Goal: Transaction & Acquisition: Purchase product/service

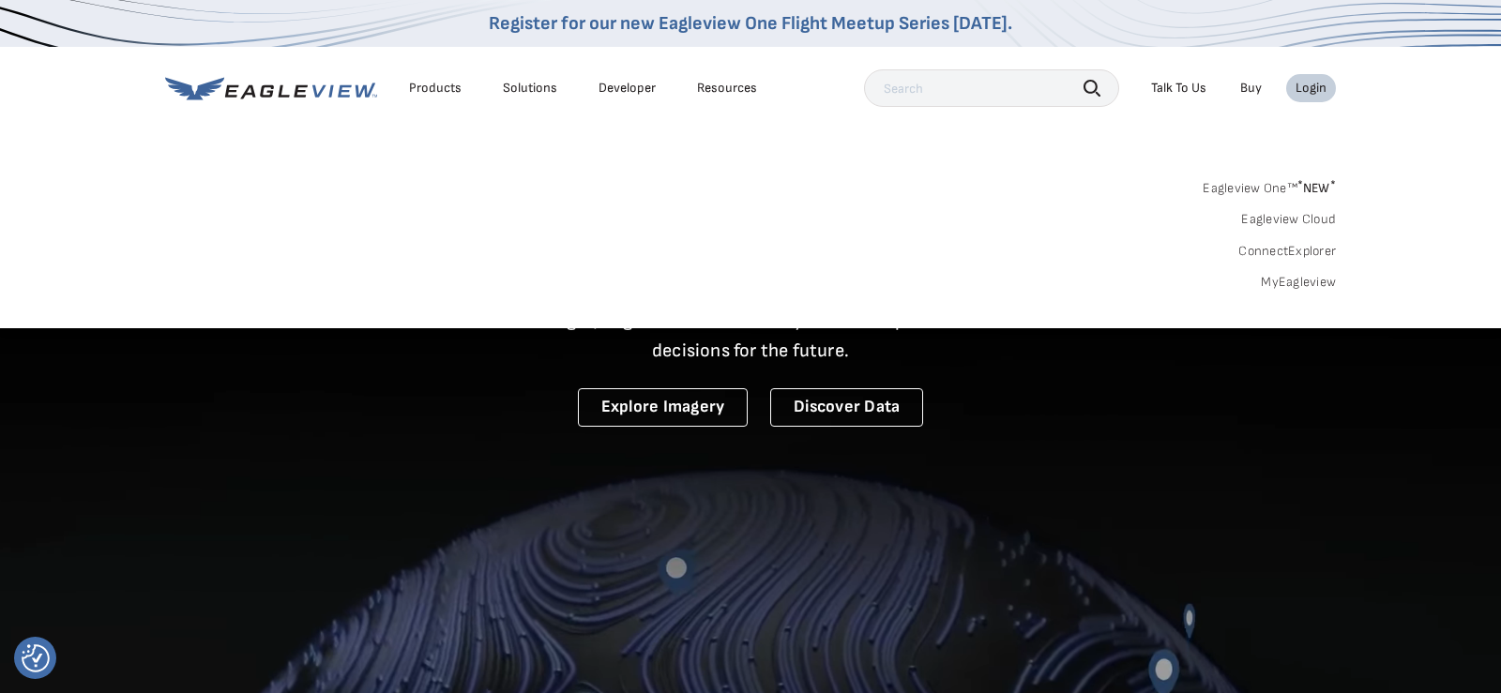
click at [1286, 280] on link "MyEagleview" at bounding box center [1298, 282] width 75 height 17
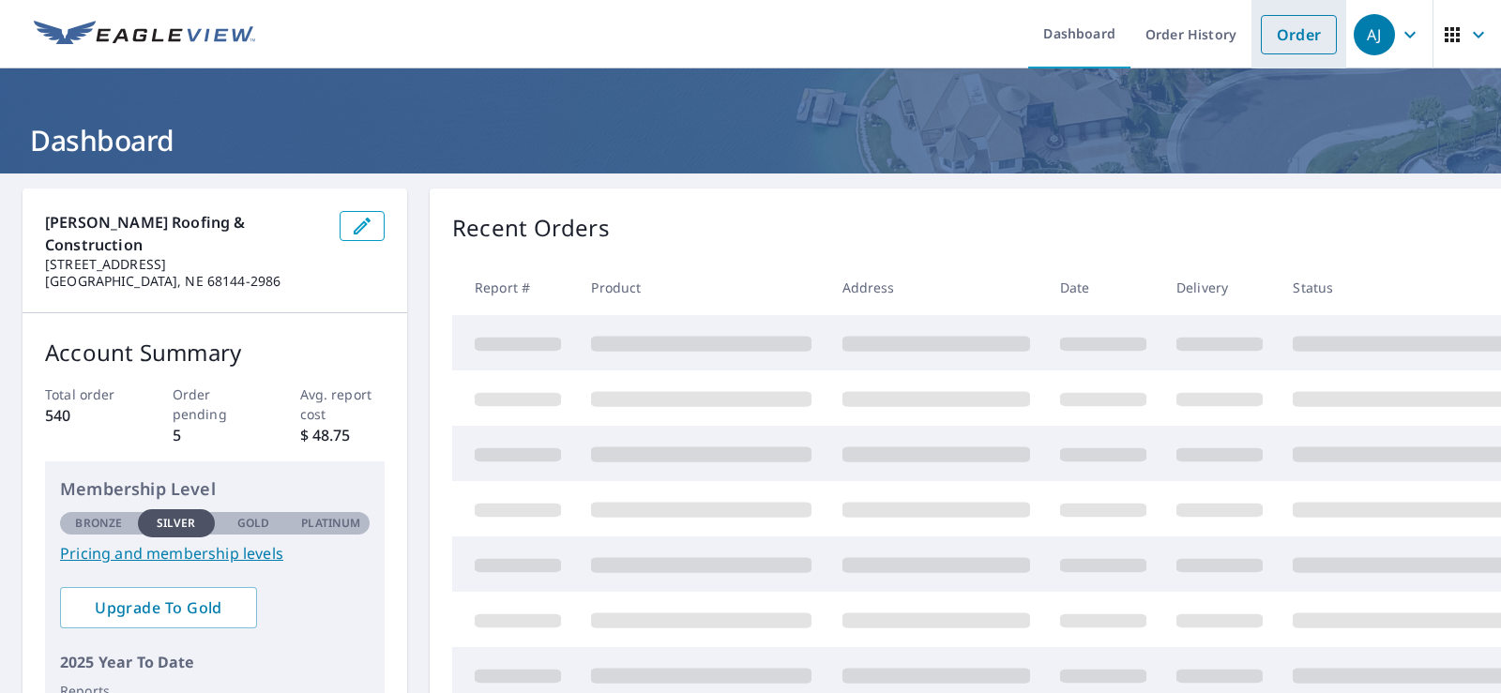
click at [1306, 36] on link "Order" at bounding box center [1299, 34] width 76 height 39
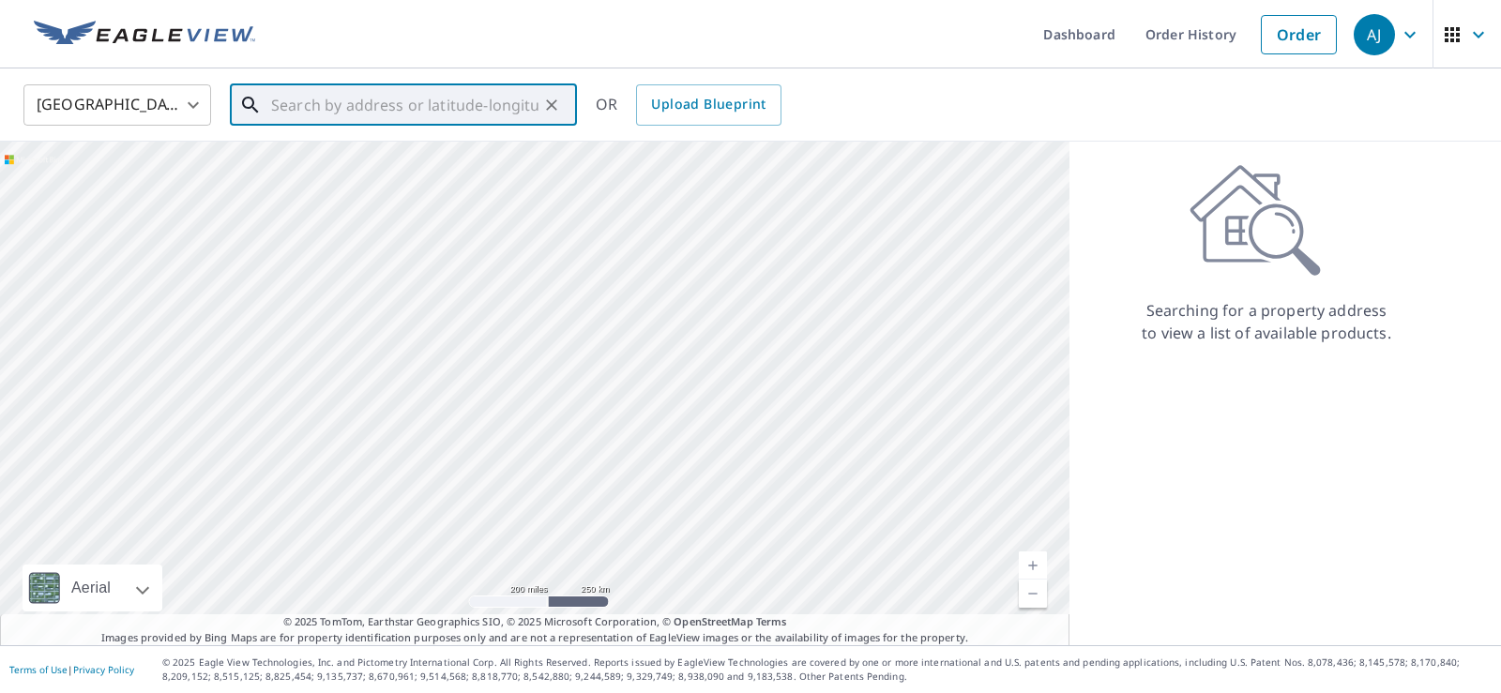
click at [372, 99] on input "text" at bounding box center [404, 105] width 267 height 53
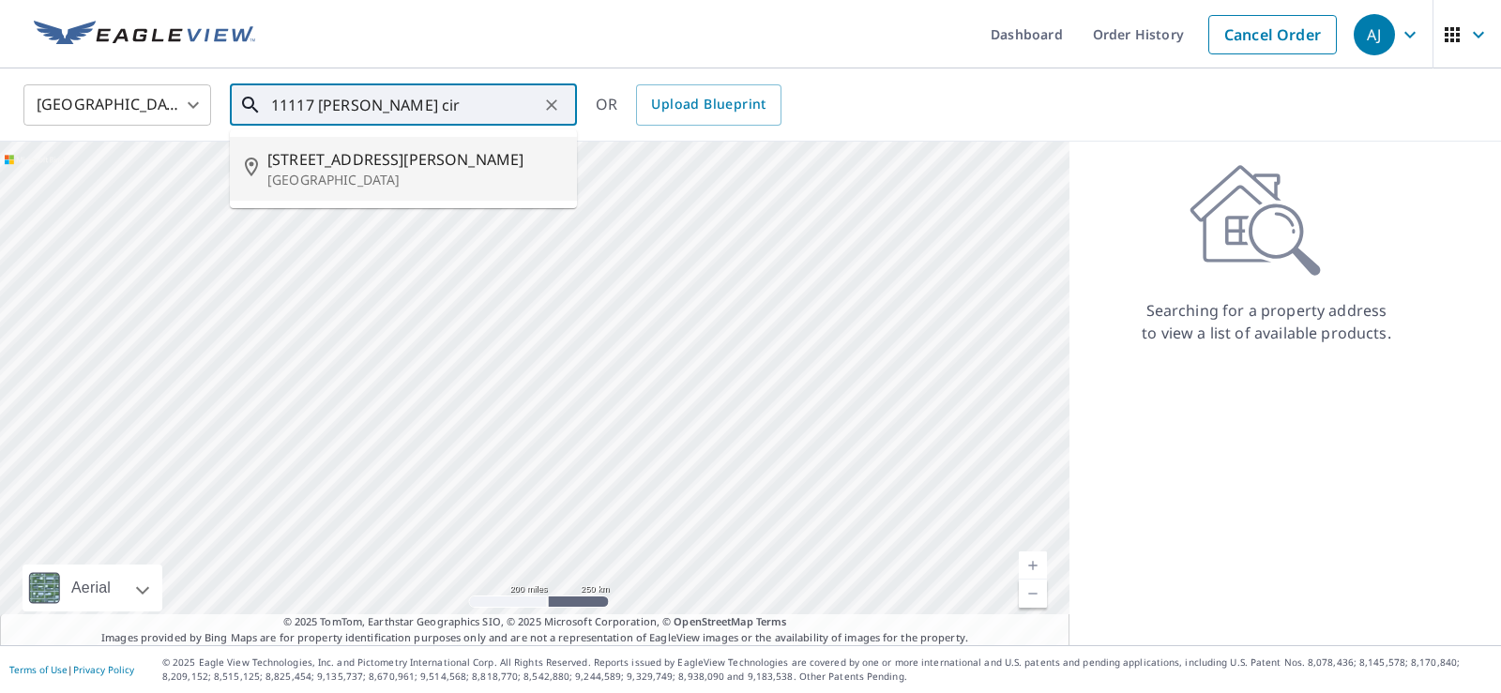
click at [322, 171] on p "[GEOGRAPHIC_DATA]" at bounding box center [414, 180] width 295 height 19
type input "[STREET_ADDRESS][PERSON_NAME]"
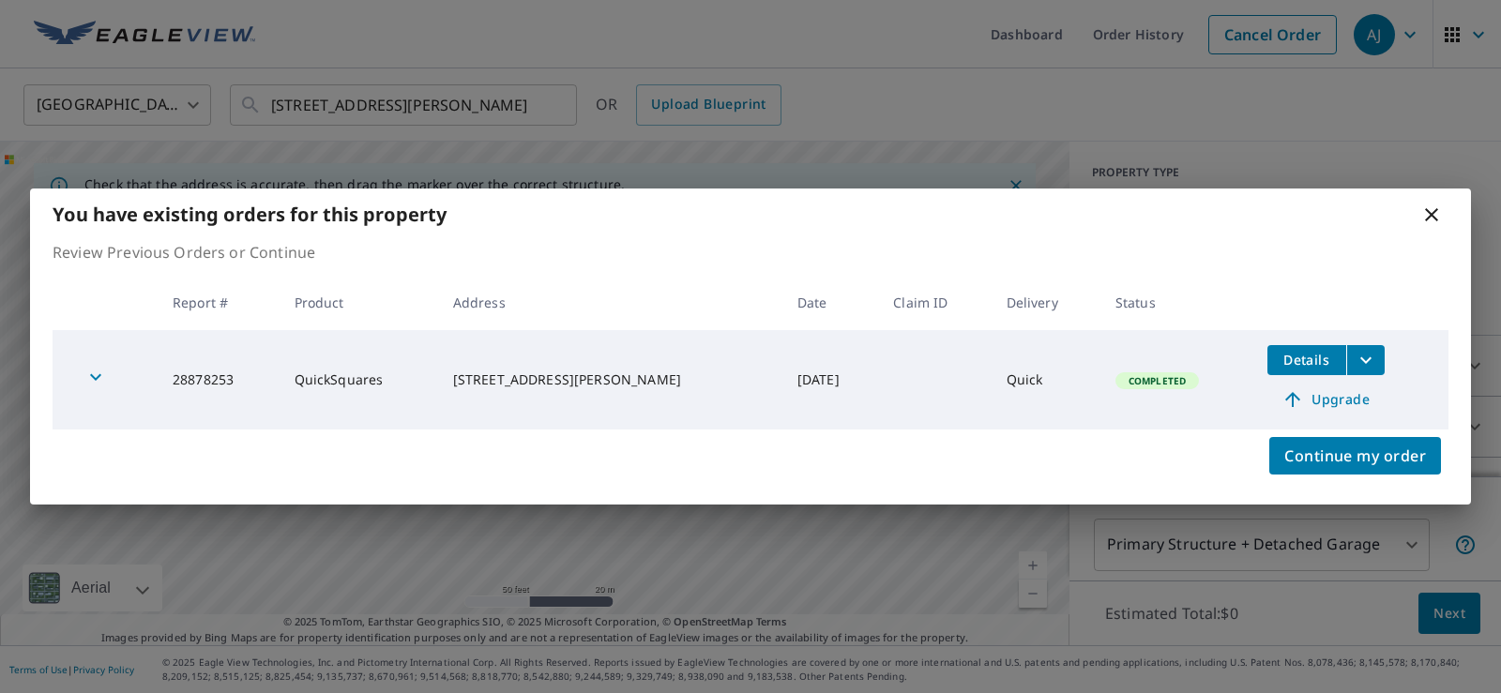
drag, startPoint x: 769, startPoint y: 374, endPoint x: 686, endPoint y: 384, distance: 84.0
click at [782, 382] on td "[DATE]" at bounding box center [830, 379] width 97 height 99
click at [1282, 355] on span "Details" at bounding box center [1307, 360] width 56 height 18
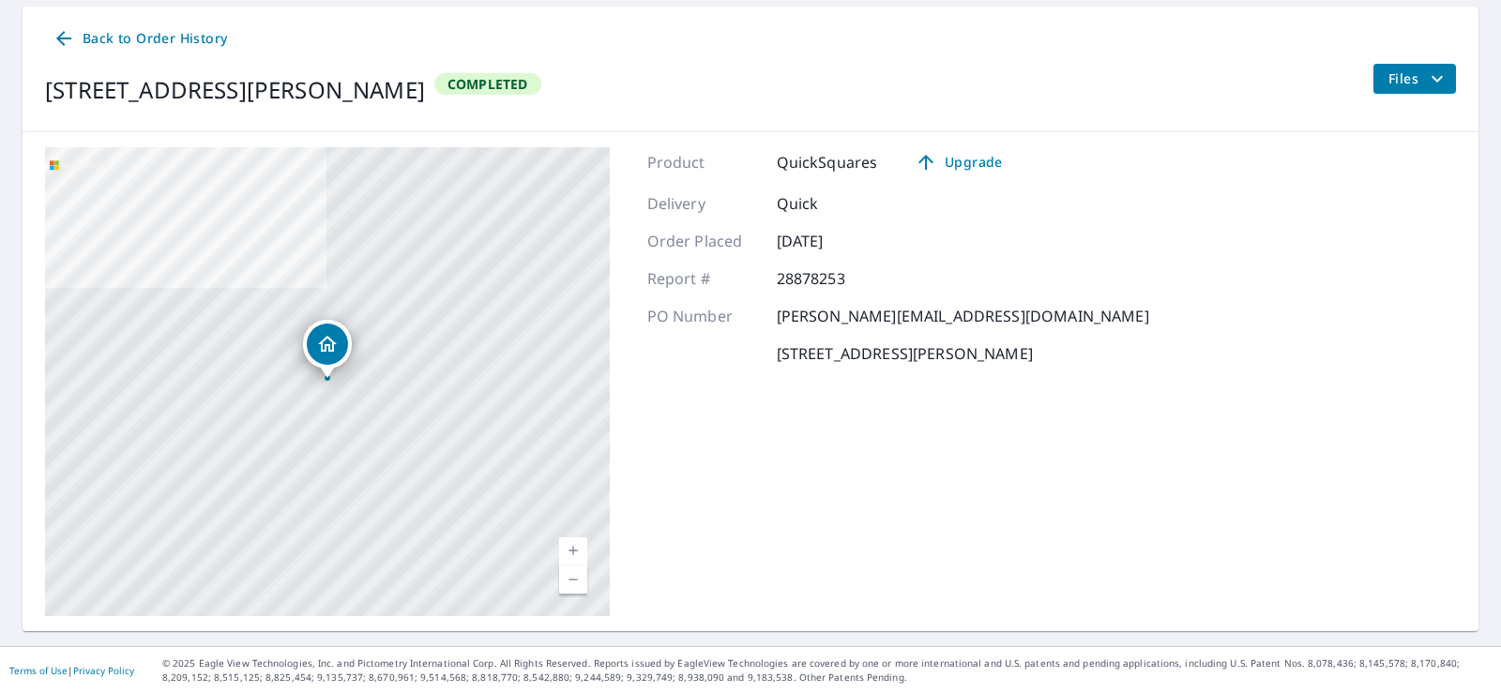
scroll to position [183, 0]
drag, startPoint x: 780, startPoint y: 313, endPoint x: 1002, endPoint y: 324, distance: 222.6
click at [1002, 320] on div "PO Number [PERSON_NAME][EMAIL_ADDRESS][DOMAIN_NAME]" at bounding box center [898, 315] width 502 height 23
click at [1405, 78] on span "Files" at bounding box center [1419, 78] width 60 height 23
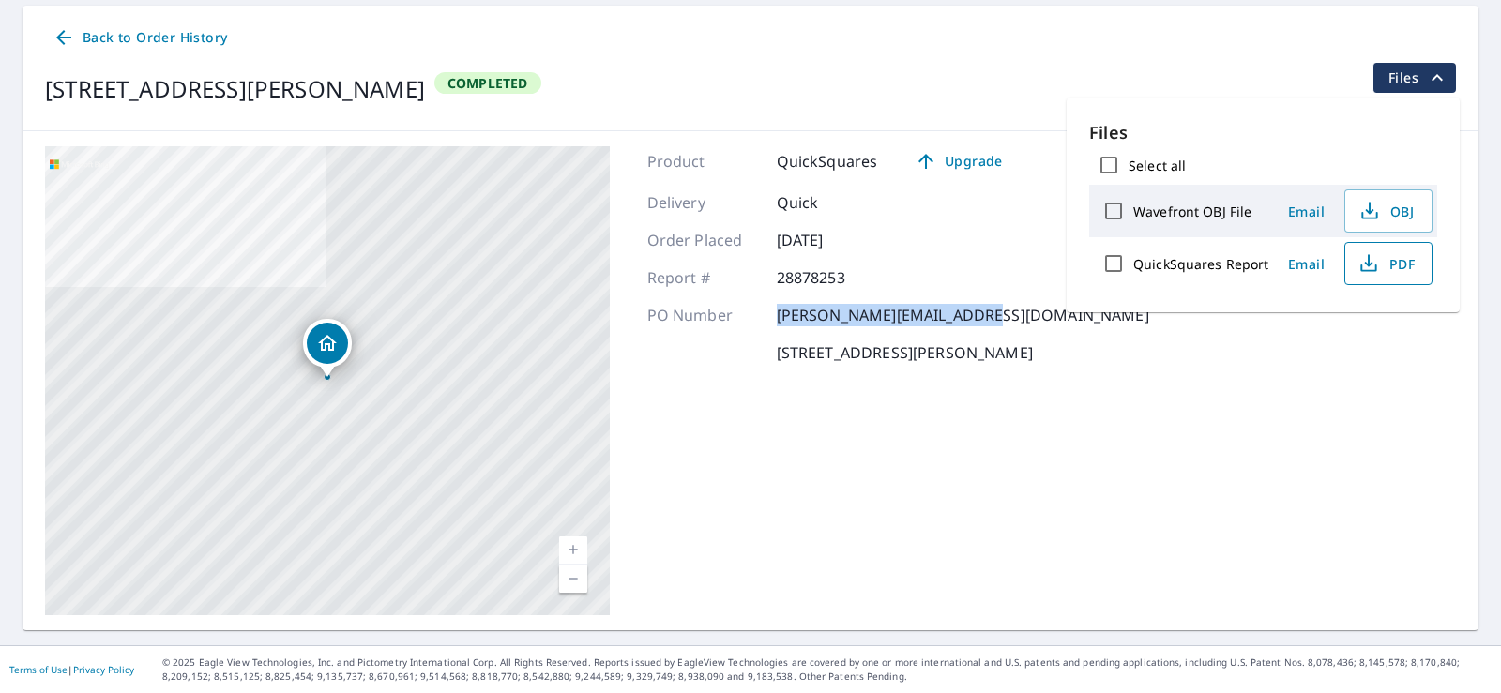
click at [1387, 266] on span "PDF" at bounding box center [1387, 263] width 60 height 23
click at [961, 160] on span "Upgrade" at bounding box center [958, 161] width 95 height 23
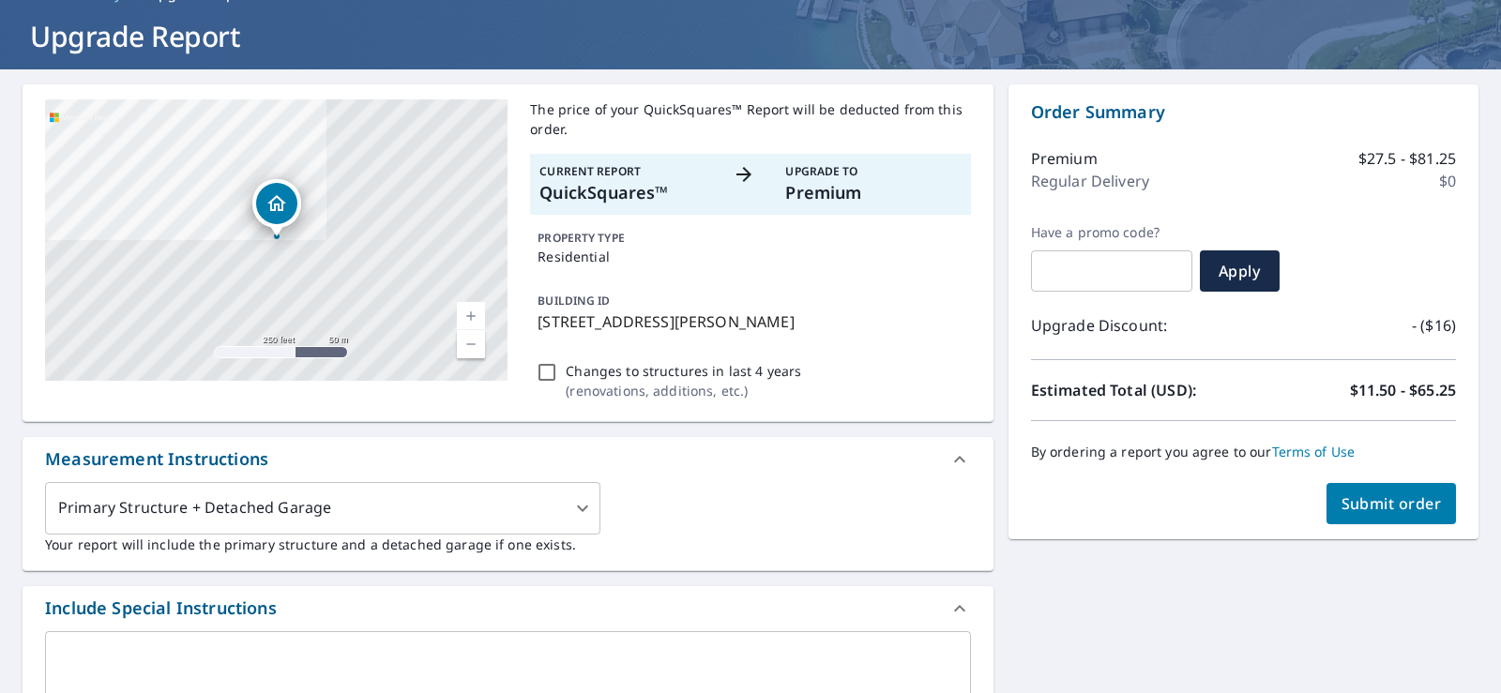
scroll to position [59, 0]
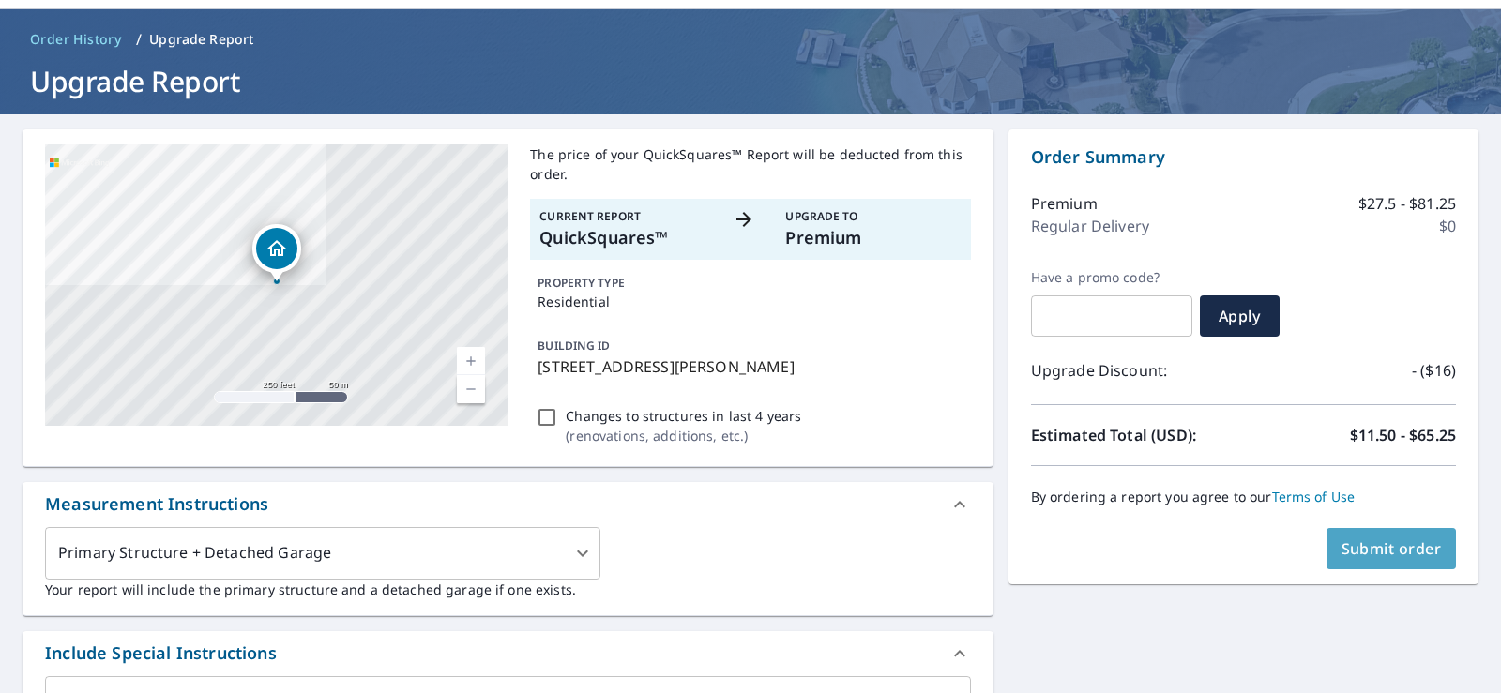
click at [1374, 542] on span "Submit order" at bounding box center [1392, 549] width 100 height 21
checkbox input "true"
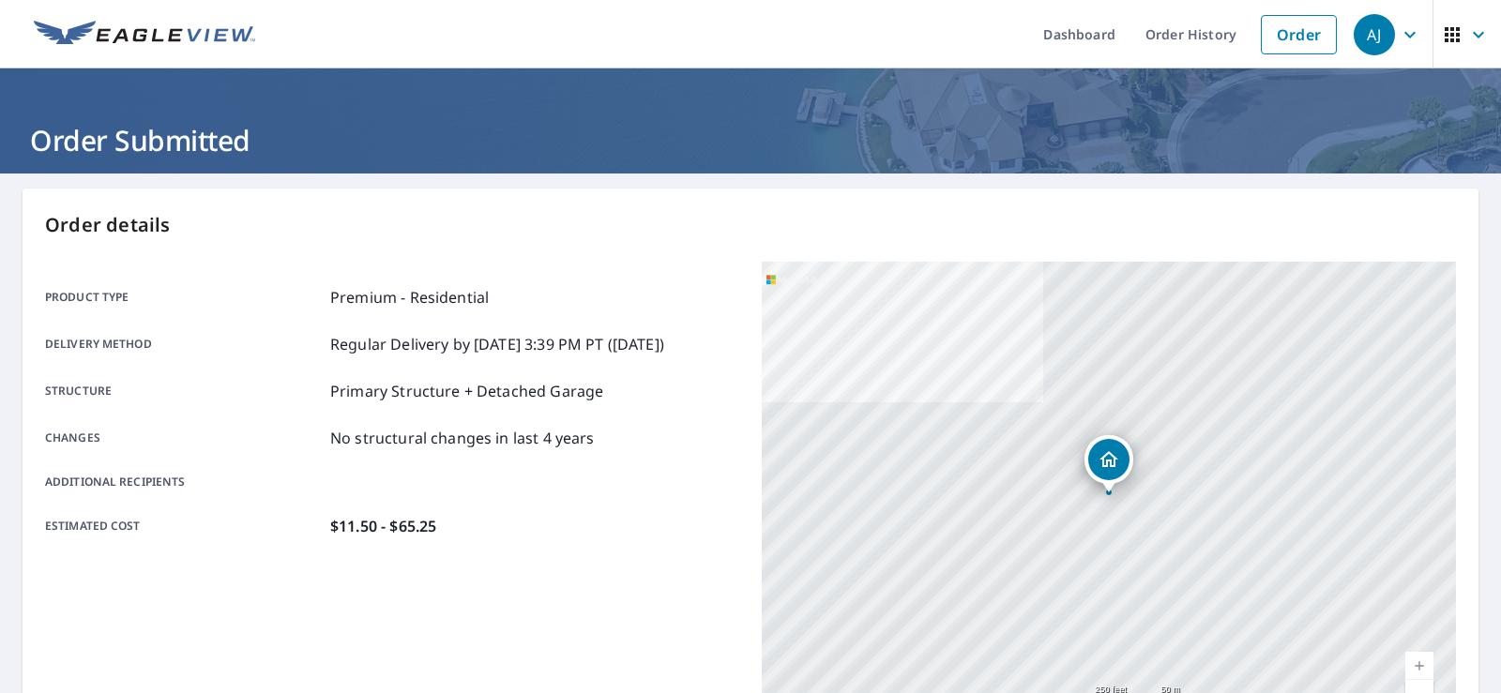
scroll to position [411, 0]
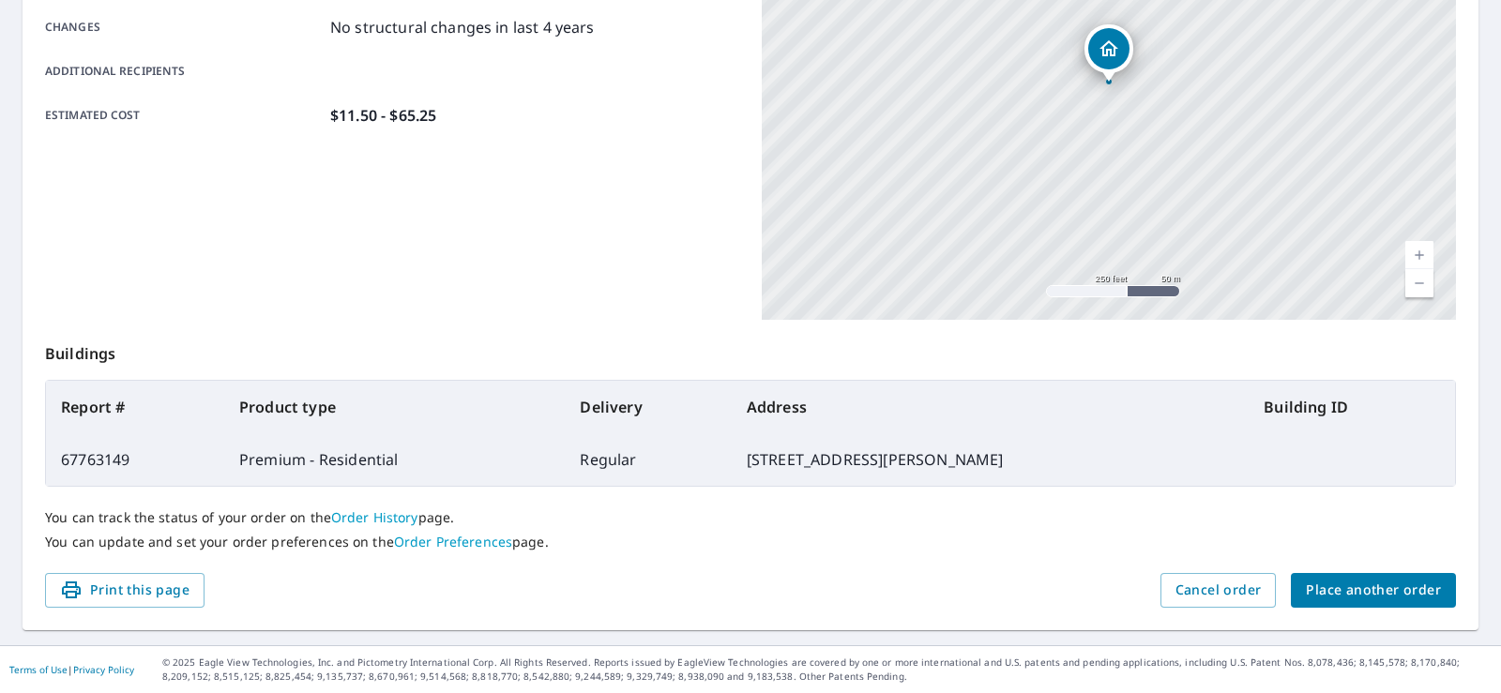
click at [381, 518] on link "Order History" at bounding box center [374, 518] width 87 height 18
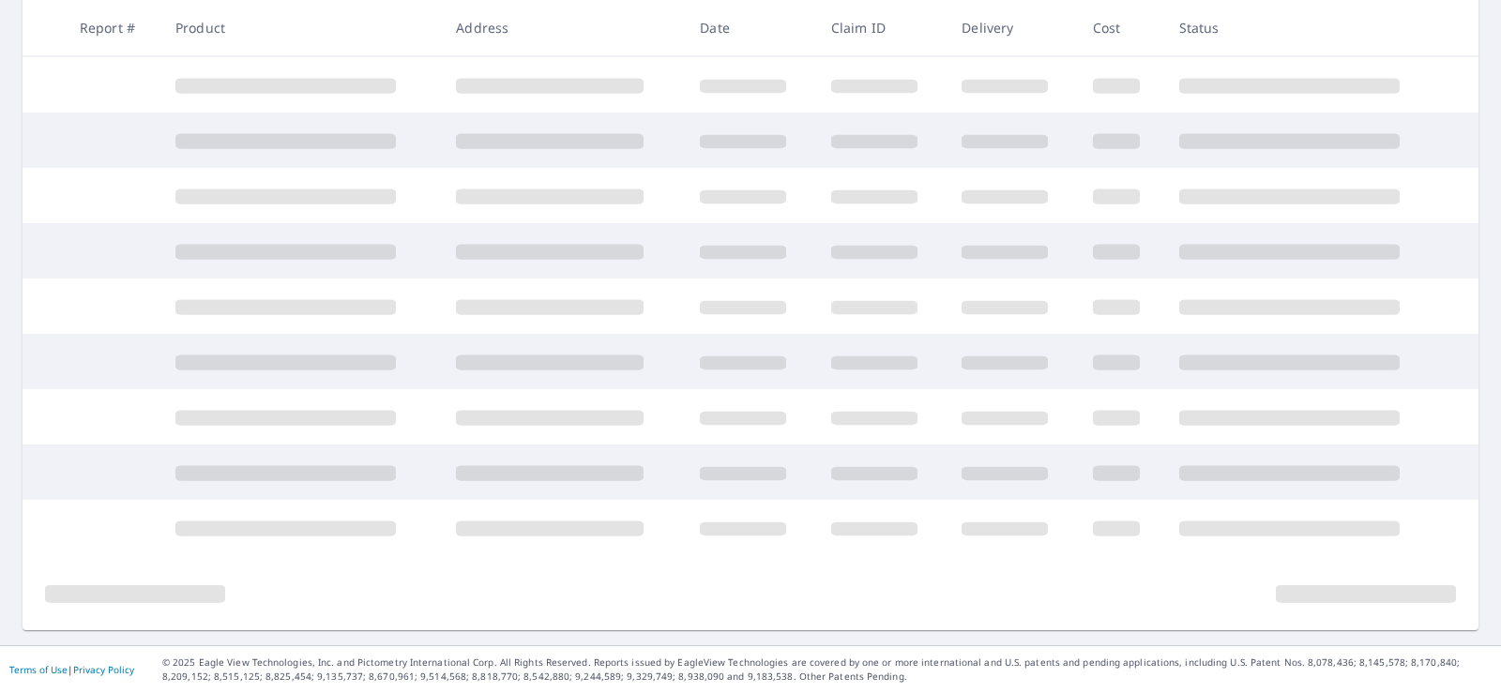
scroll to position [393, 0]
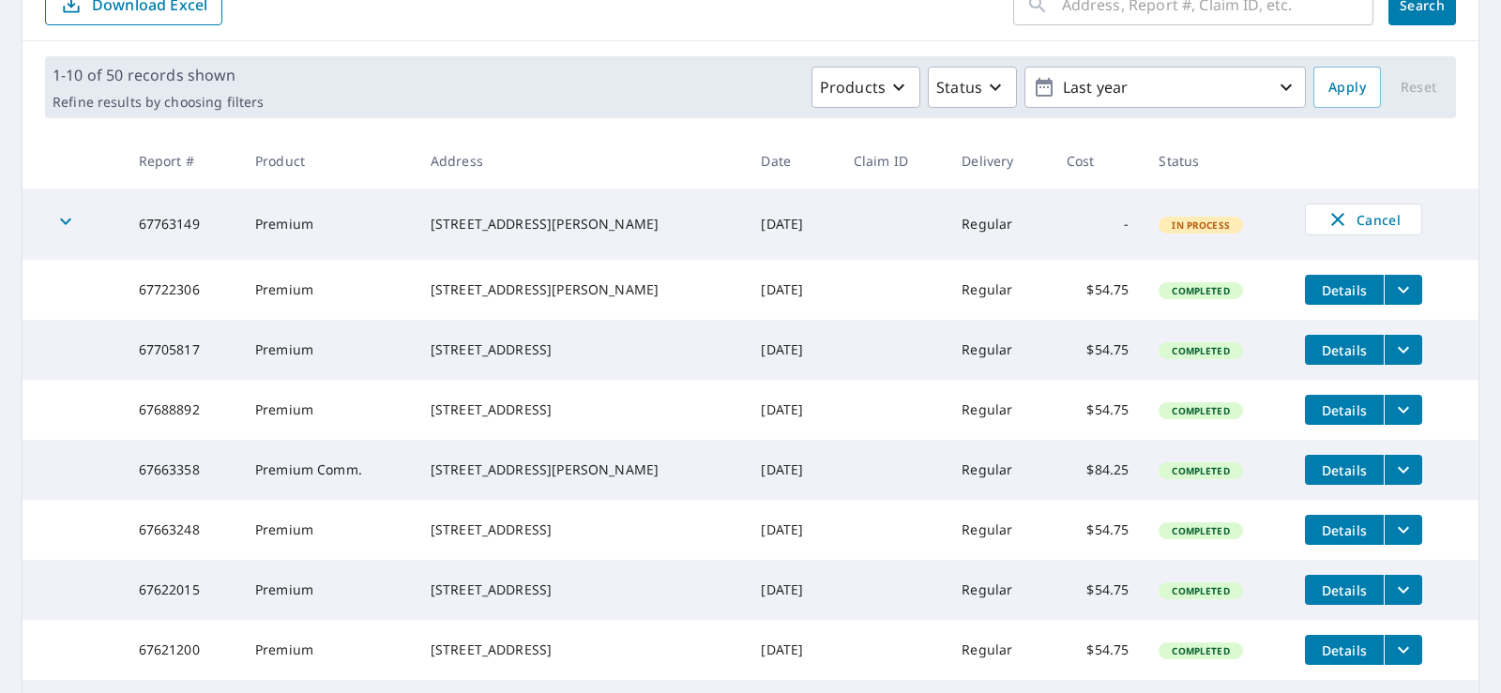
scroll to position [42, 0]
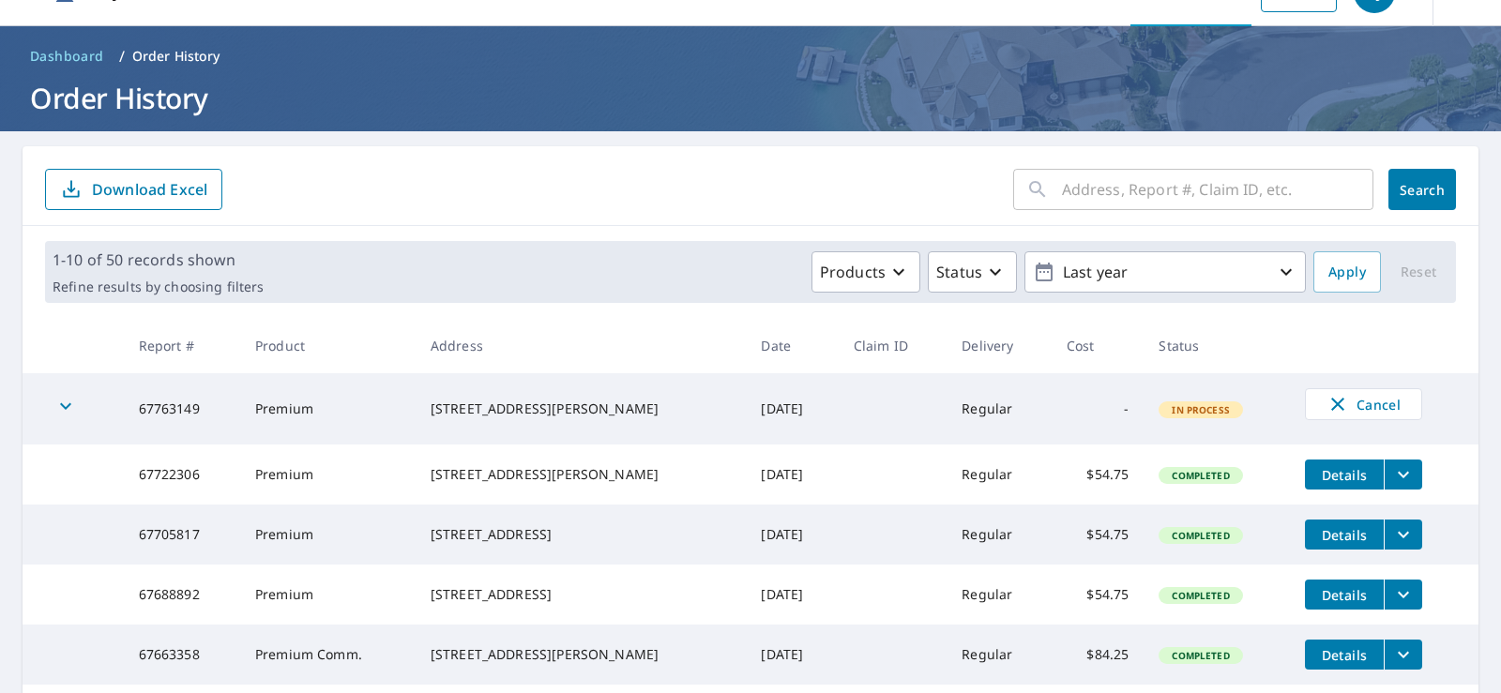
drag, startPoint x: 461, startPoint y: 402, endPoint x: 644, endPoint y: 449, distance: 189.1
click at [590, 430] on td "[STREET_ADDRESS][PERSON_NAME]" at bounding box center [581, 408] width 331 height 71
click at [787, 422] on td "[DATE]" at bounding box center [792, 408] width 92 height 71
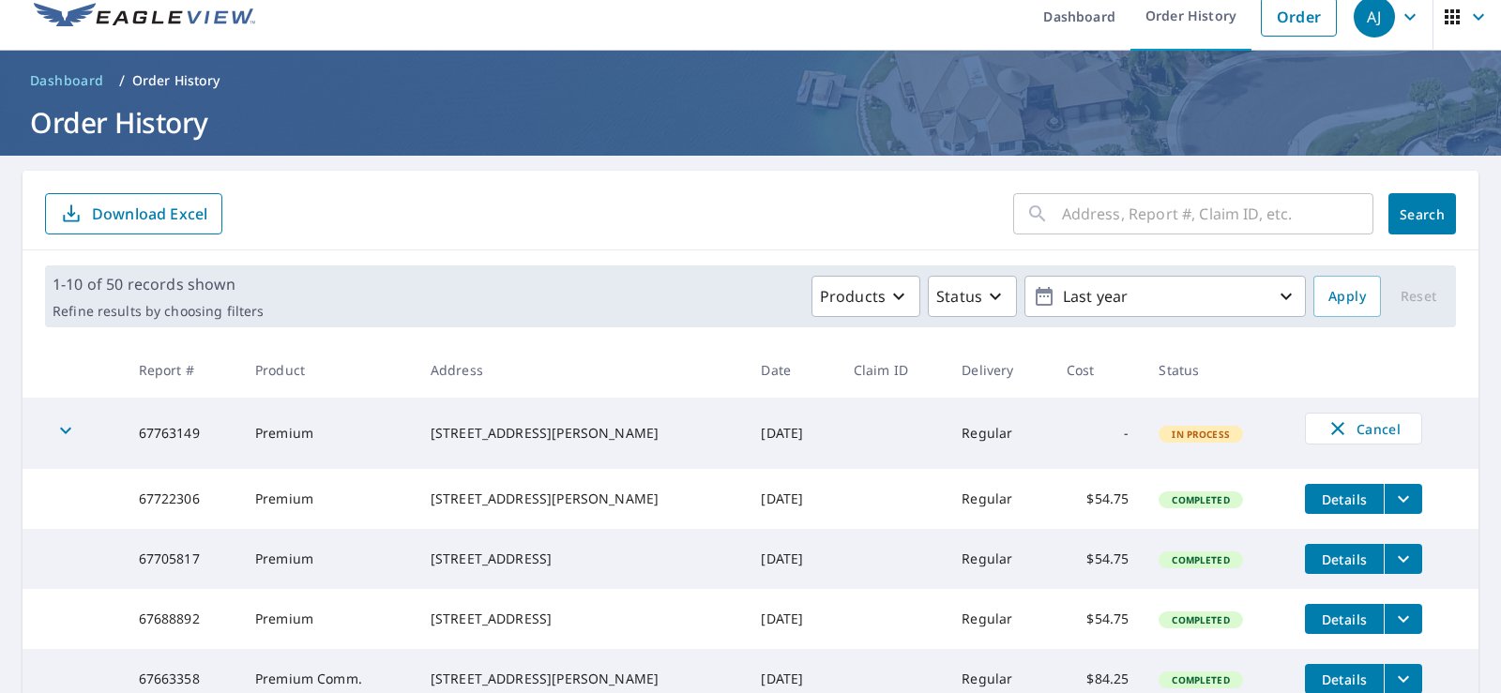
scroll to position [0, 0]
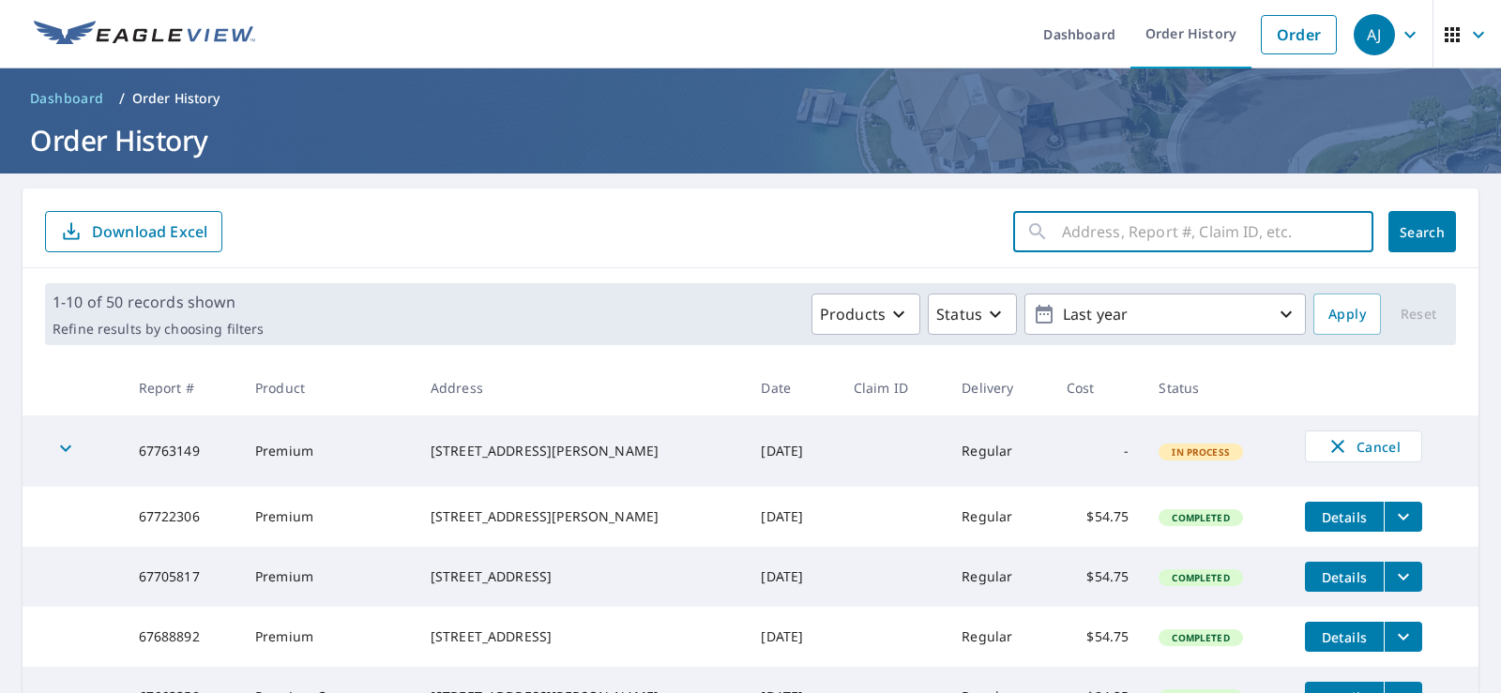
click at [1094, 222] on input "text" at bounding box center [1217, 231] width 311 height 53
type input "11117 [PERSON_NAME] cir"
click button "Search" at bounding box center [1423, 231] width 68 height 41
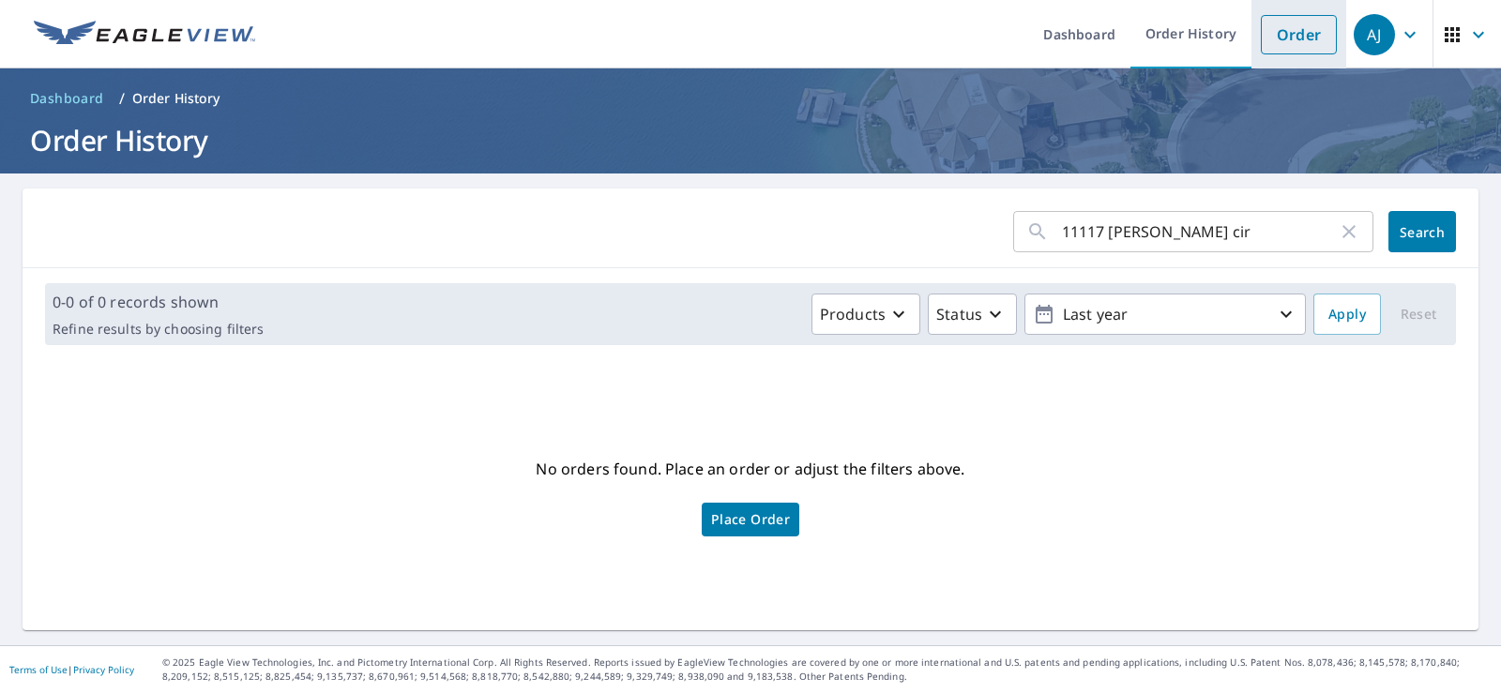
click at [1305, 42] on link "Order" at bounding box center [1299, 34] width 76 height 39
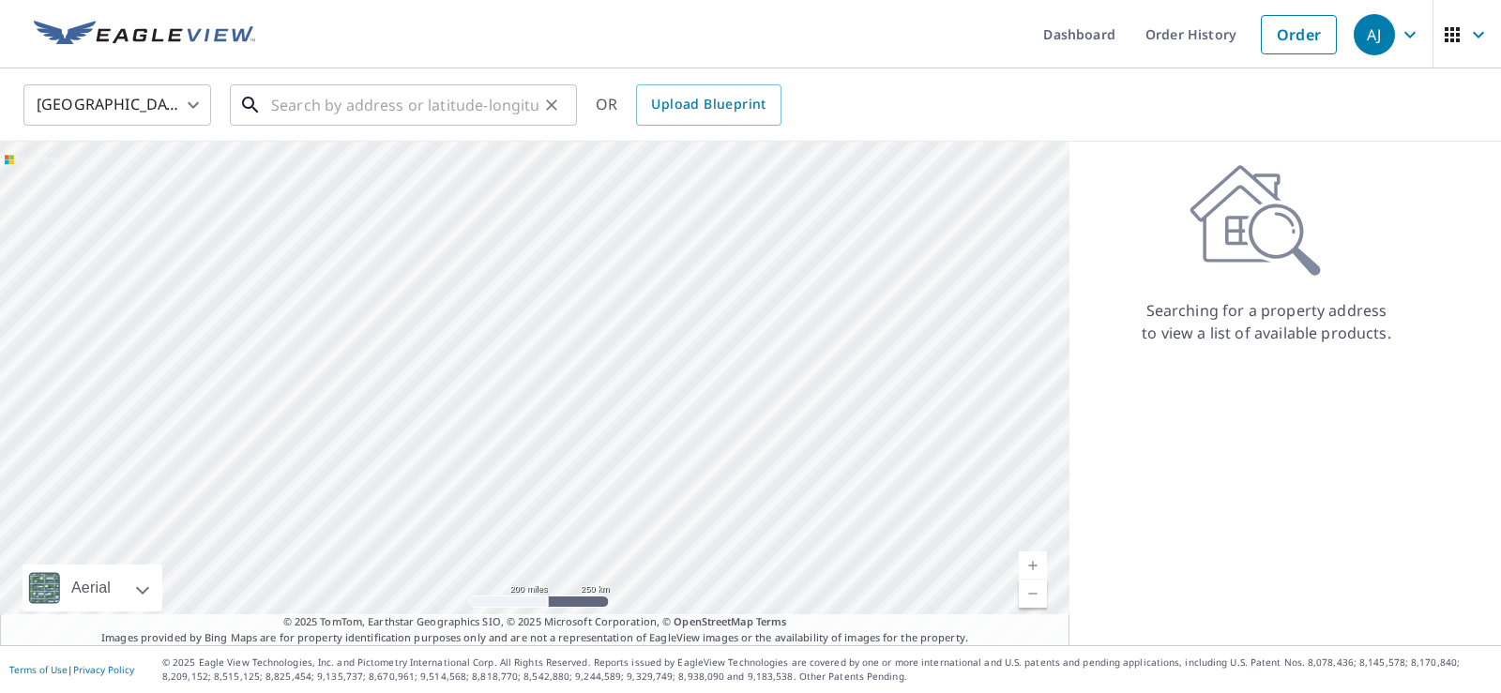
click at [326, 99] on input "text" at bounding box center [404, 105] width 267 height 53
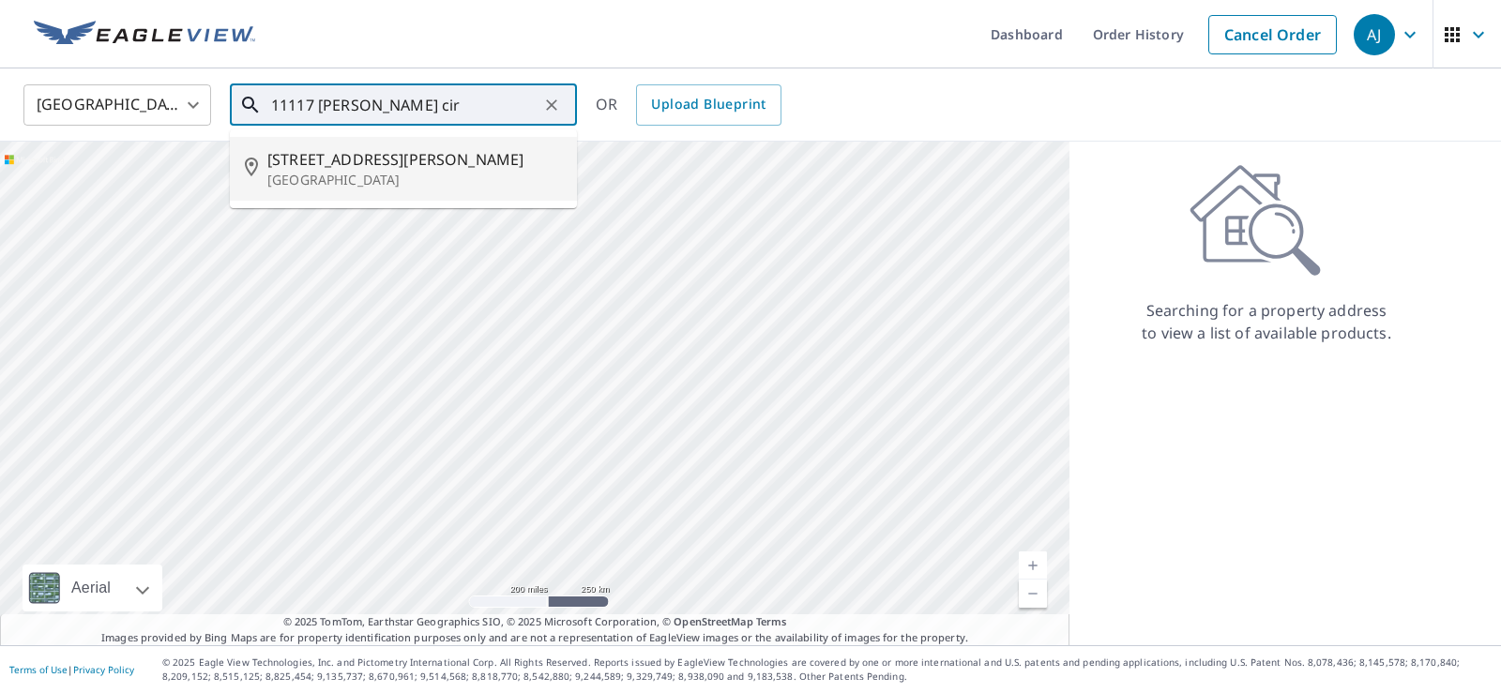
click at [304, 159] on span "[STREET_ADDRESS][PERSON_NAME]" at bounding box center [414, 159] width 295 height 23
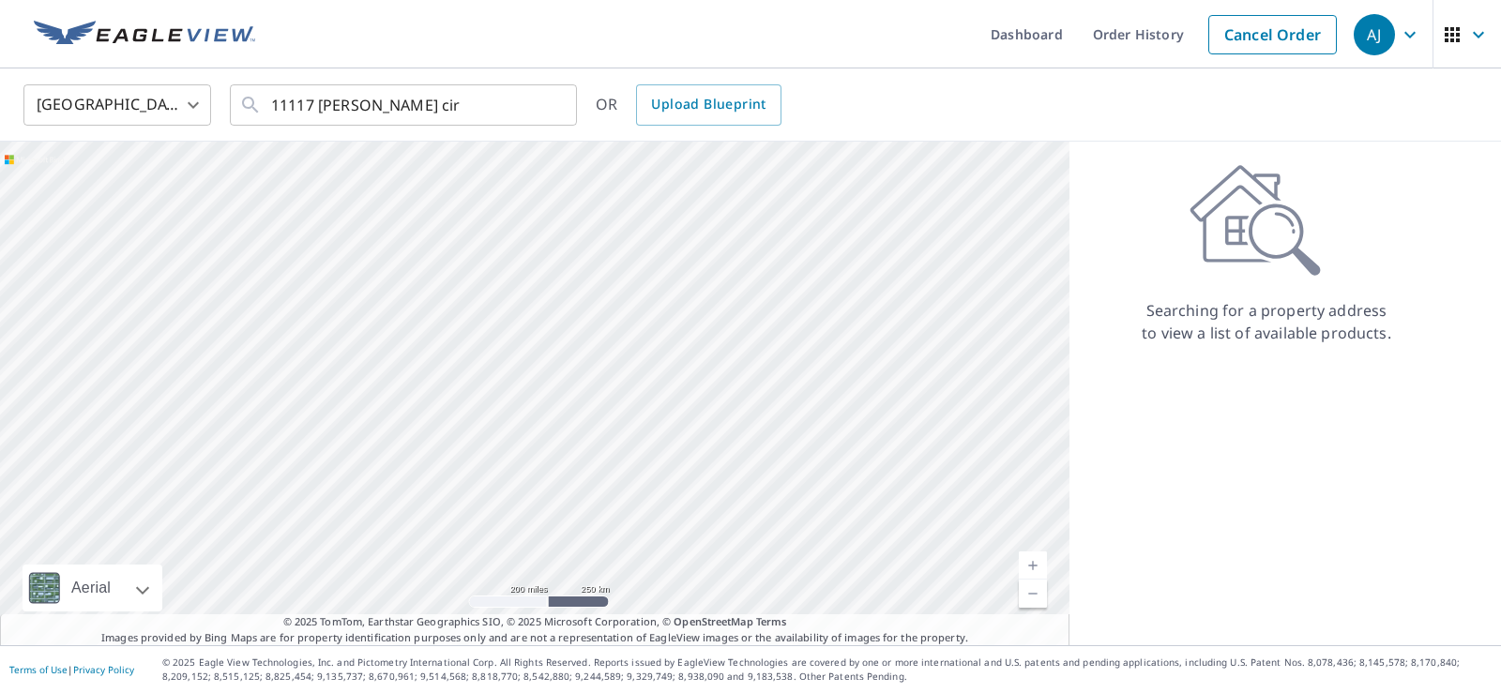
type input "[STREET_ADDRESS][PERSON_NAME]"
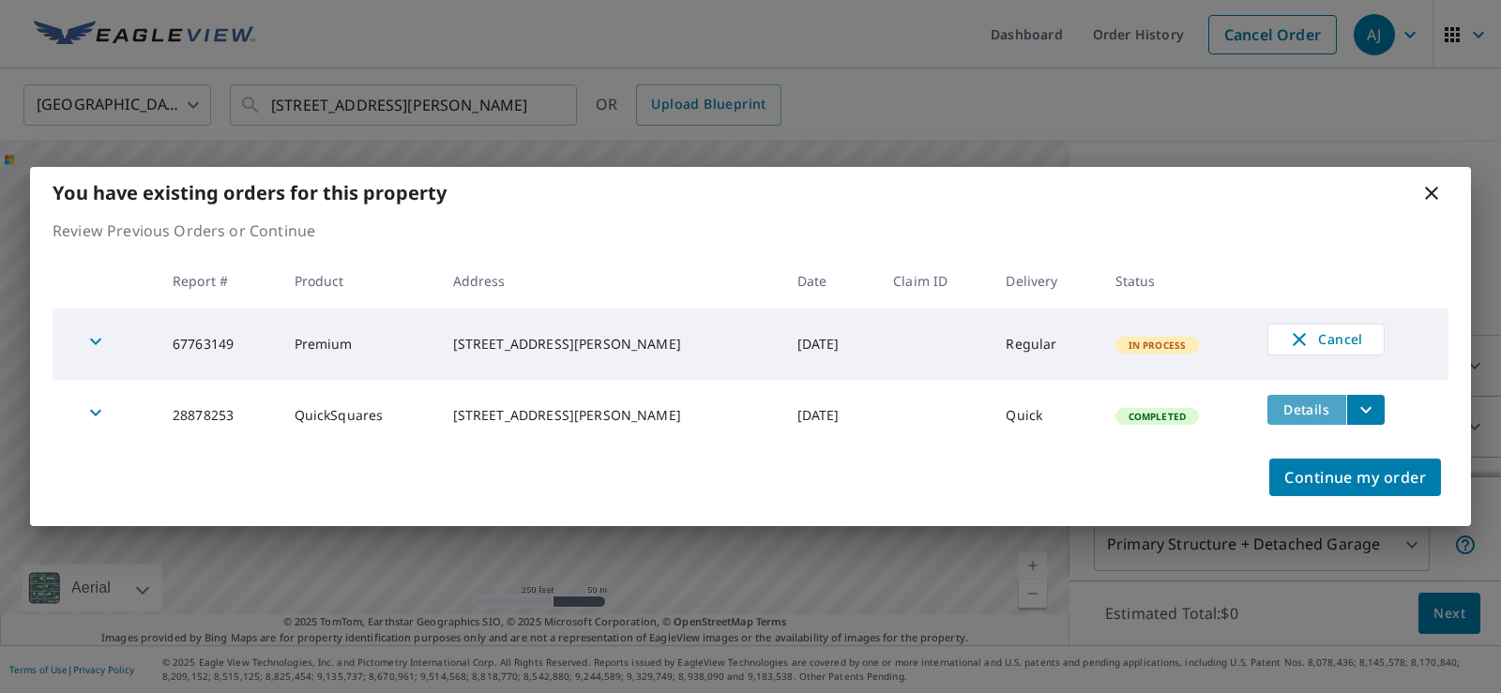
click at [1296, 416] on span "Details" at bounding box center [1307, 410] width 56 height 18
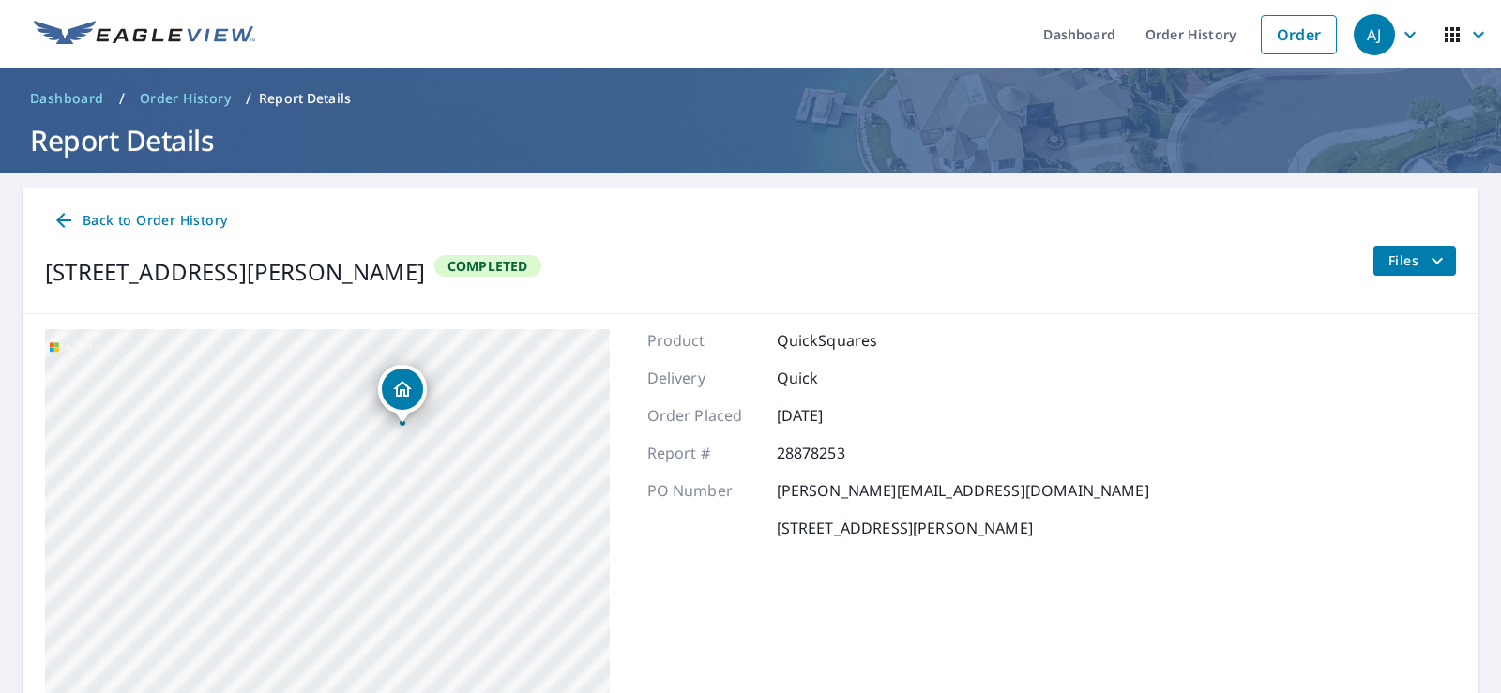
drag, startPoint x: 384, startPoint y: 561, endPoint x: 325, endPoint y: 628, distance: 89.1
click at [325, 628] on div "[STREET_ADDRESS][PERSON_NAME]" at bounding box center [327, 563] width 565 height 469
drag, startPoint x: 1298, startPoint y: 36, endPoint x: 1303, endPoint y: 56, distance: 21.2
click at [1299, 36] on link "Order" at bounding box center [1299, 34] width 76 height 39
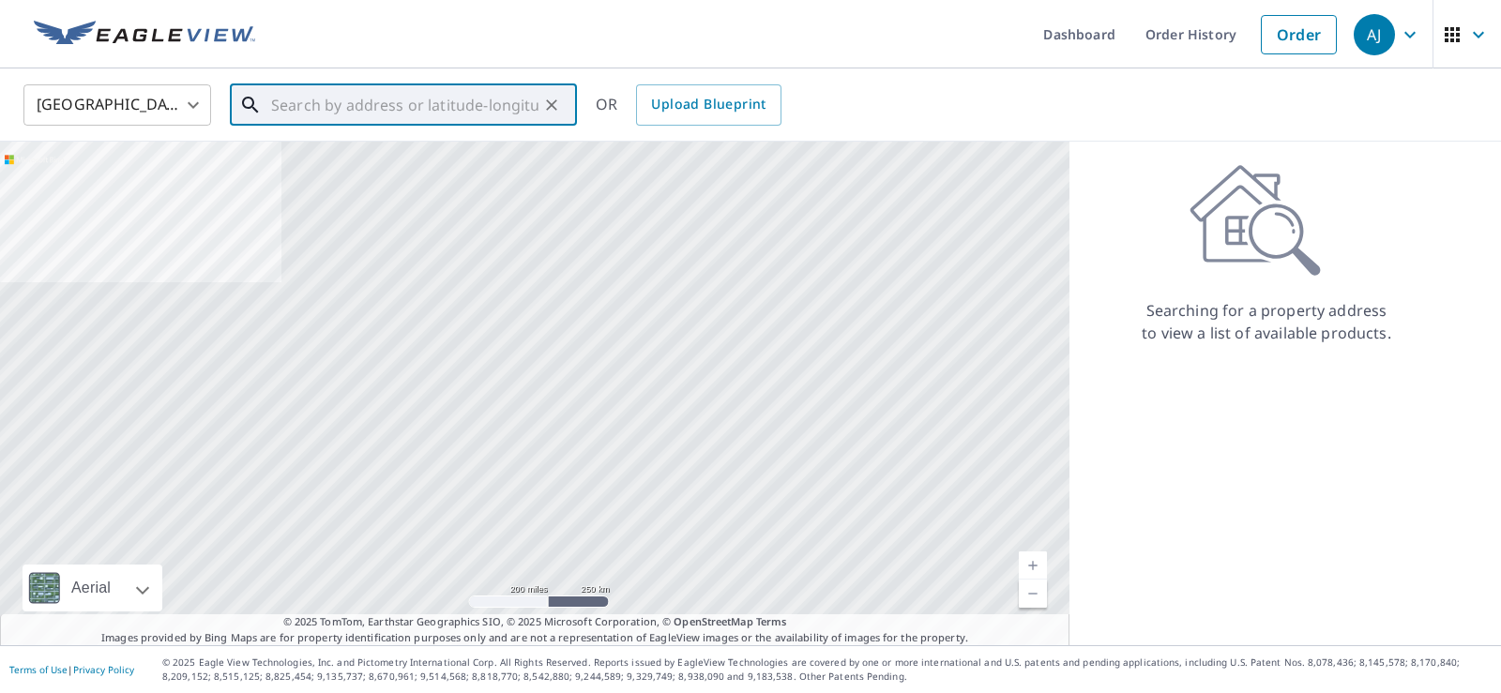
click at [398, 110] on input "text" at bounding box center [404, 105] width 267 height 53
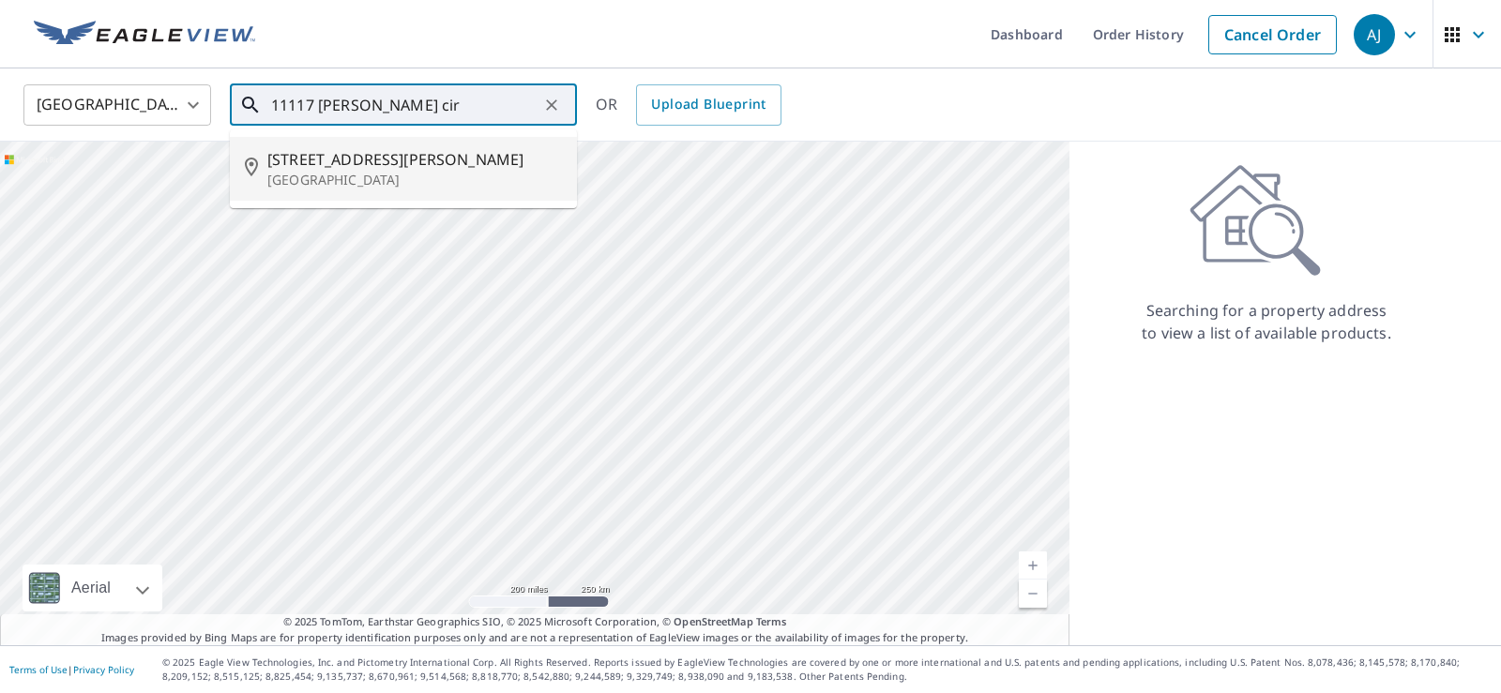
click at [341, 159] on span "[STREET_ADDRESS][PERSON_NAME]" at bounding box center [414, 159] width 295 height 23
type input "[STREET_ADDRESS][PERSON_NAME]"
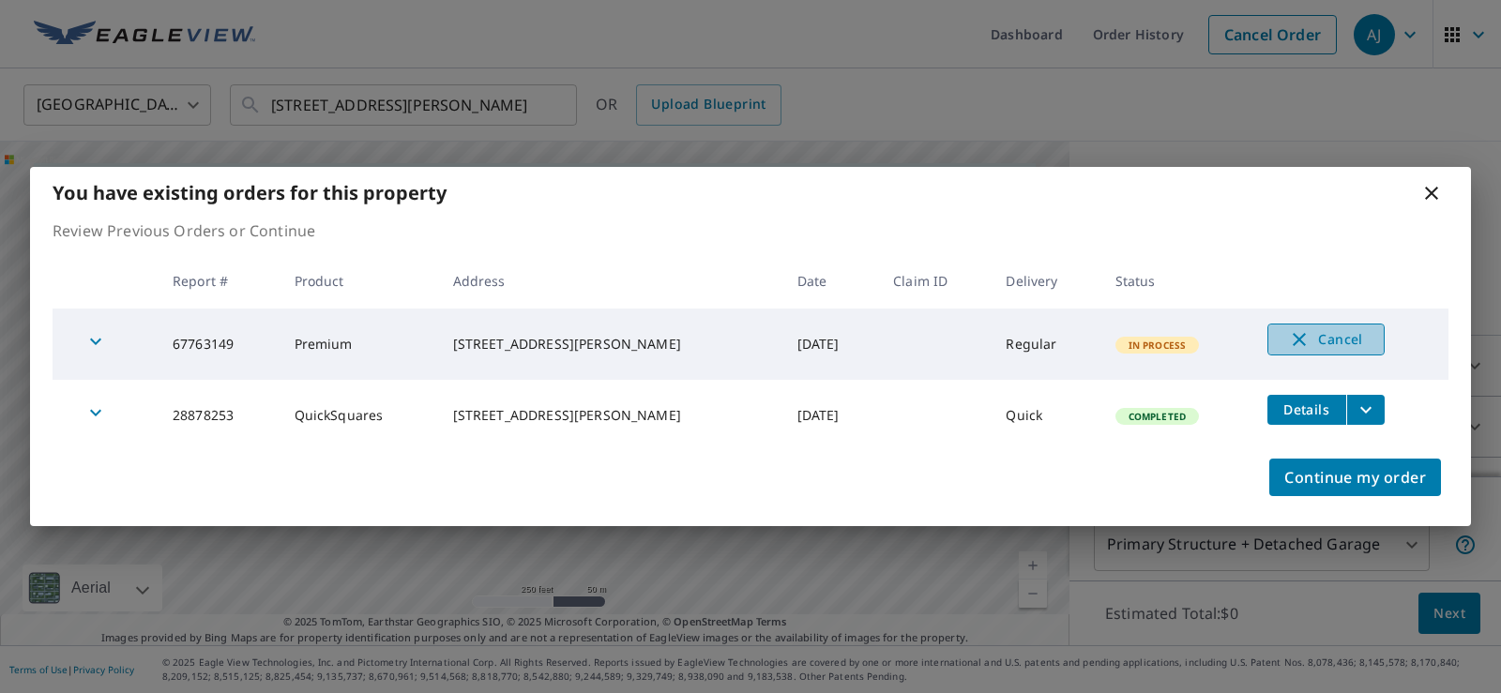
click at [1325, 335] on span "Cancel" at bounding box center [1326, 339] width 78 height 23
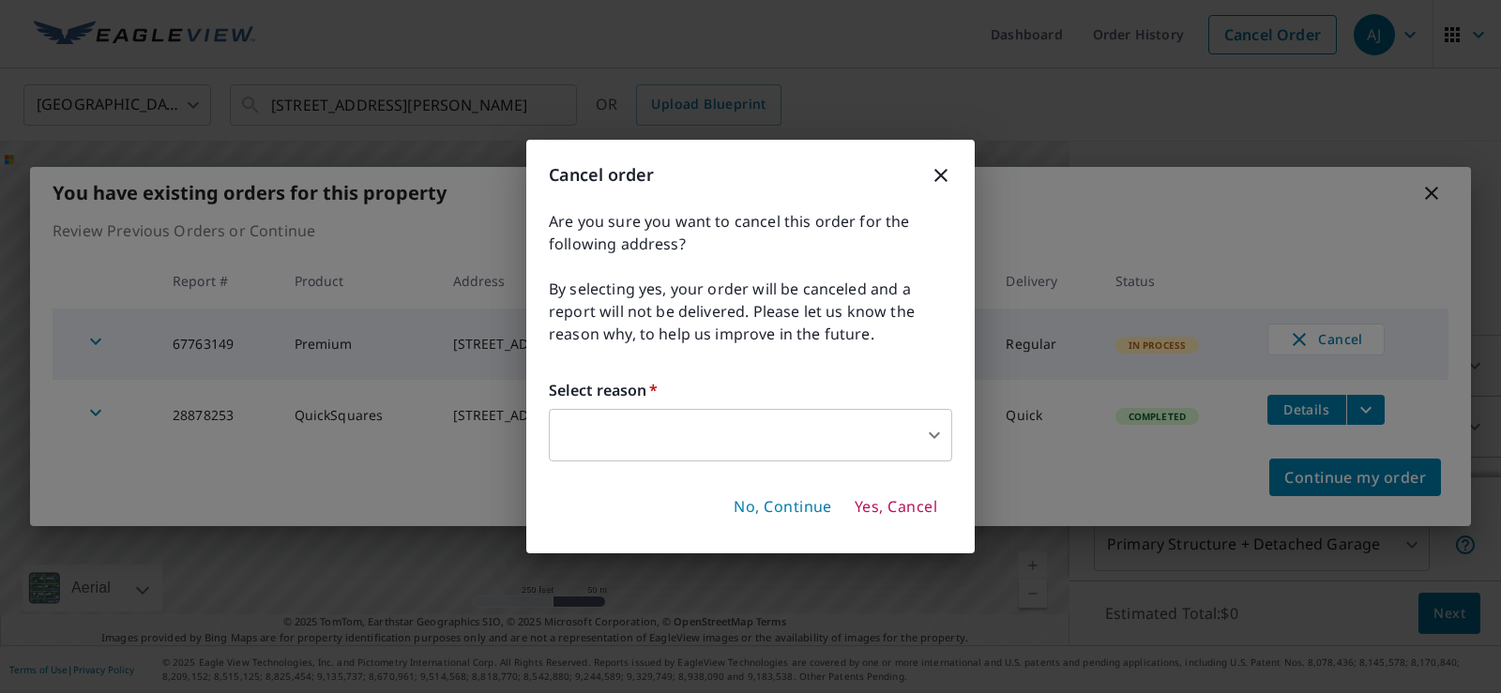
click at [742, 437] on body "[PERSON_NAME] [PERSON_NAME] Dashboard Order History Cancel Order AJ [GEOGRAPHIC…" at bounding box center [750, 346] width 1501 height 693
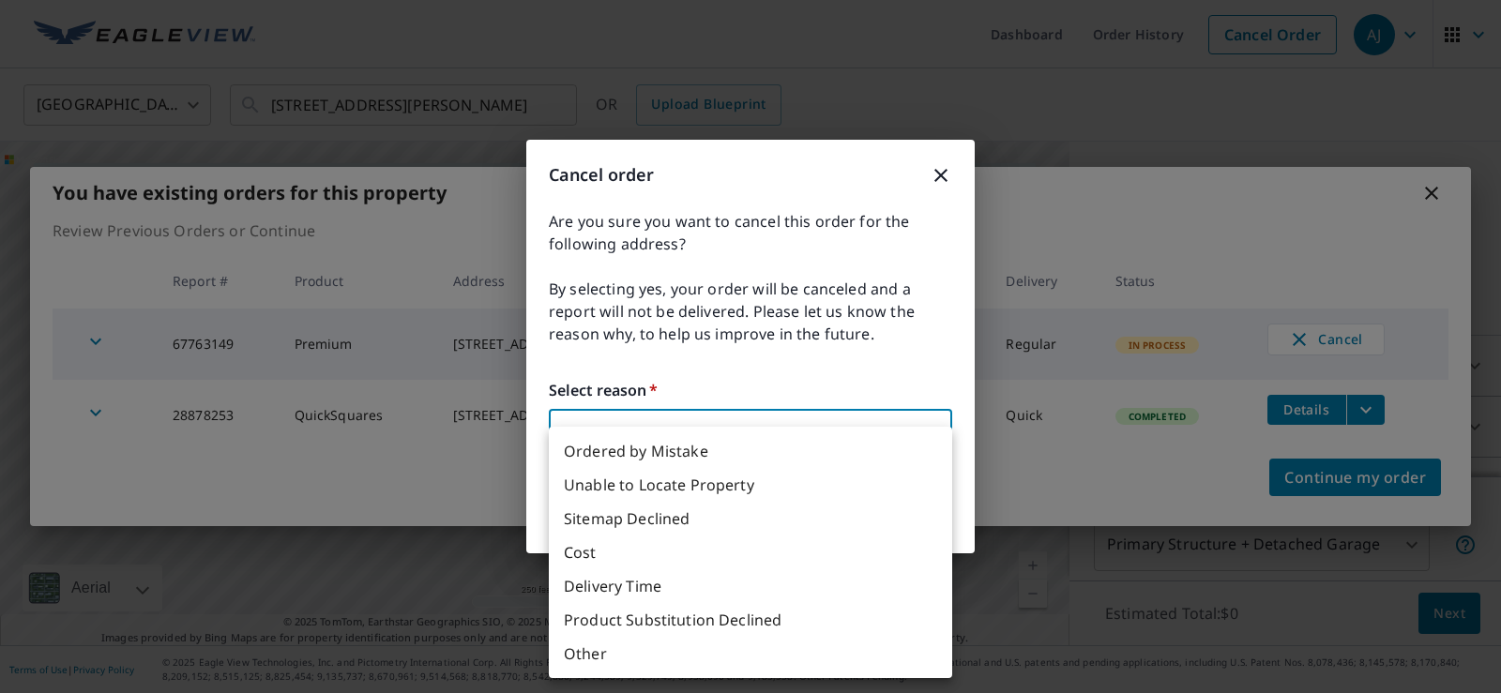
click at [658, 461] on li "Ordered by Mistake" at bounding box center [750, 451] width 403 height 34
type input "30"
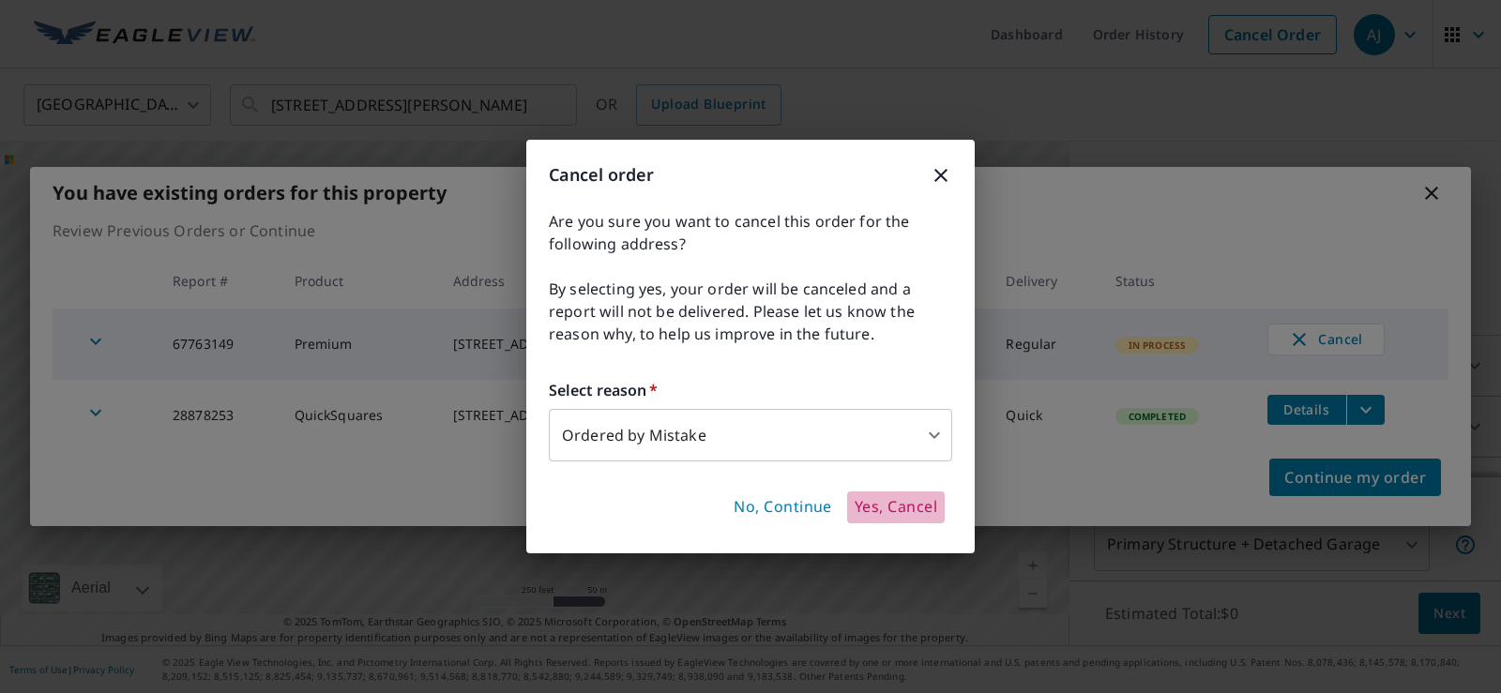
click at [890, 510] on span "Yes, Cancel" at bounding box center [896, 507] width 83 height 21
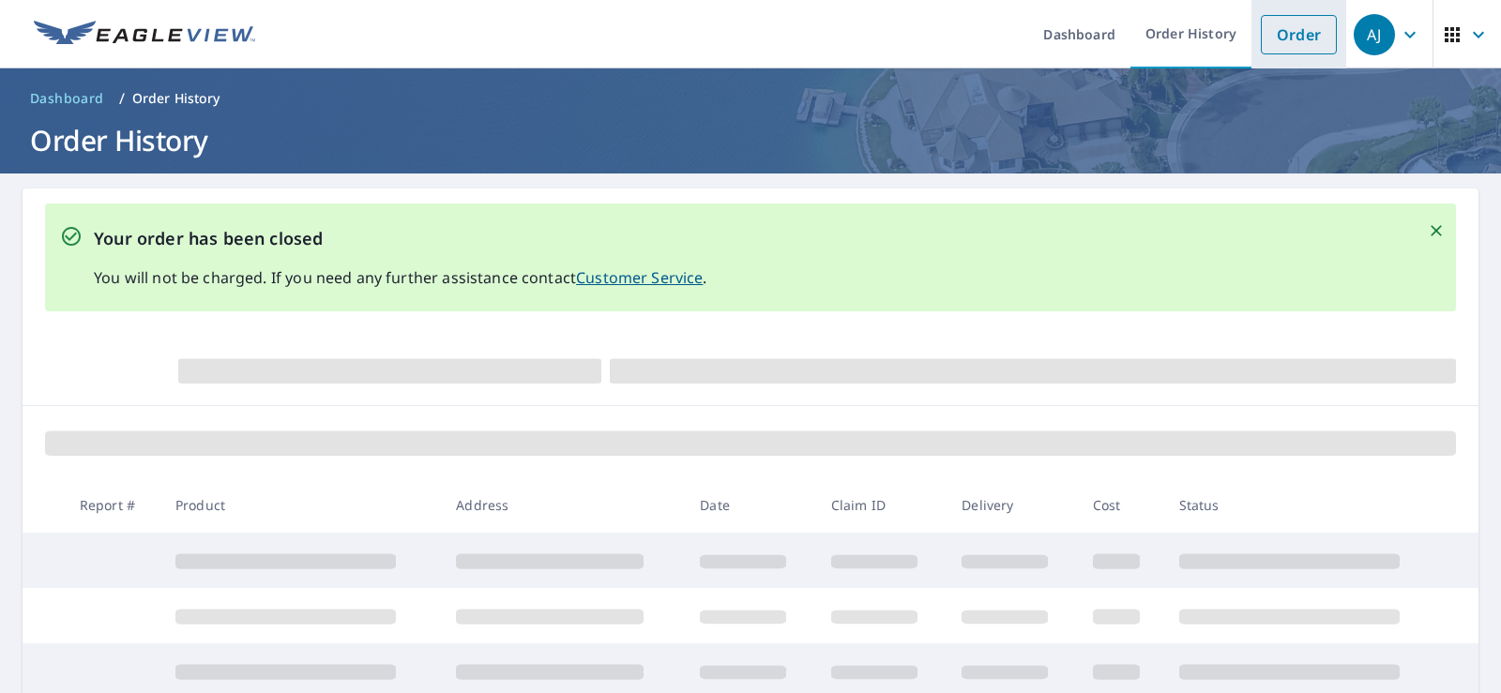
click at [1296, 41] on link "Order" at bounding box center [1299, 34] width 76 height 39
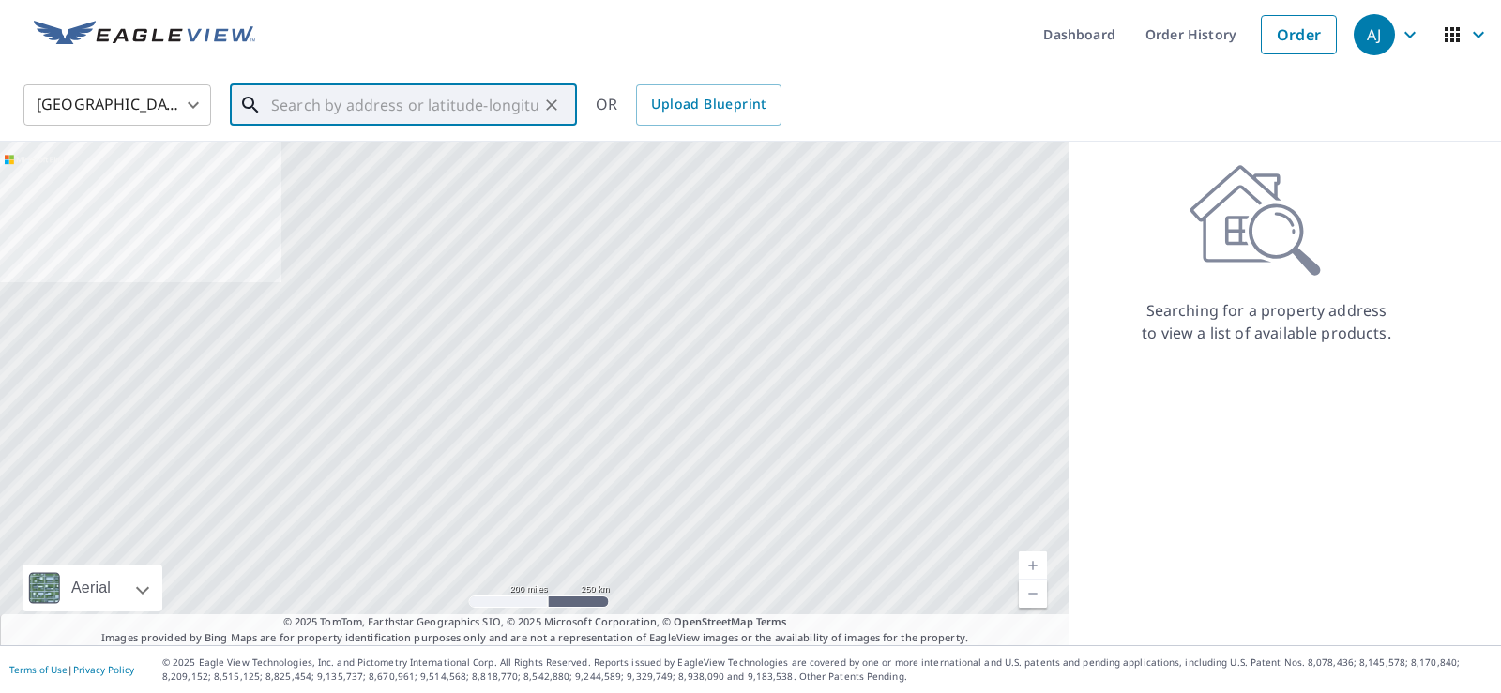
drag, startPoint x: 509, startPoint y: 111, endPoint x: 521, endPoint y: 93, distance: 21.6
click at [511, 109] on input "text" at bounding box center [404, 105] width 267 height 53
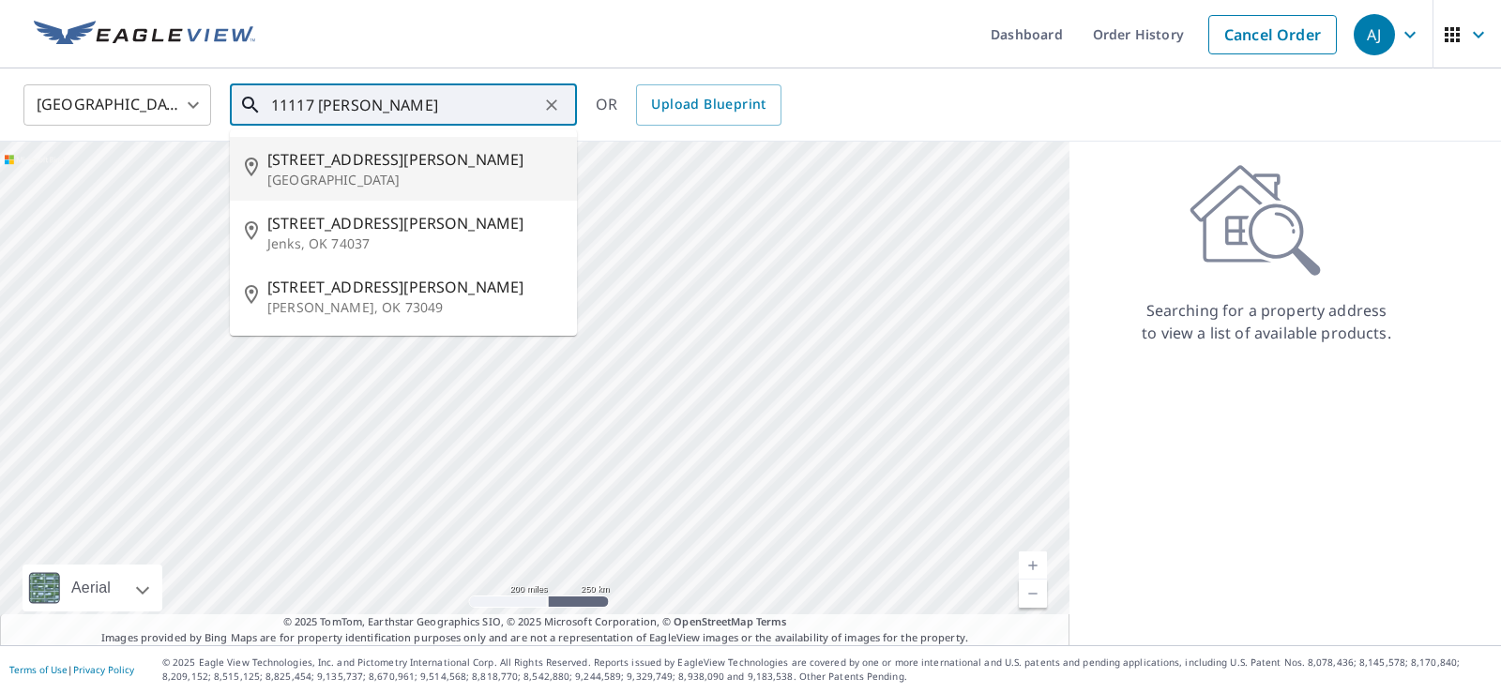
click at [360, 155] on span "[STREET_ADDRESS][PERSON_NAME]" at bounding box center [414, 159] width 295 height 23
type input "[STREET_ADDRESS][PERSON_NAME]"
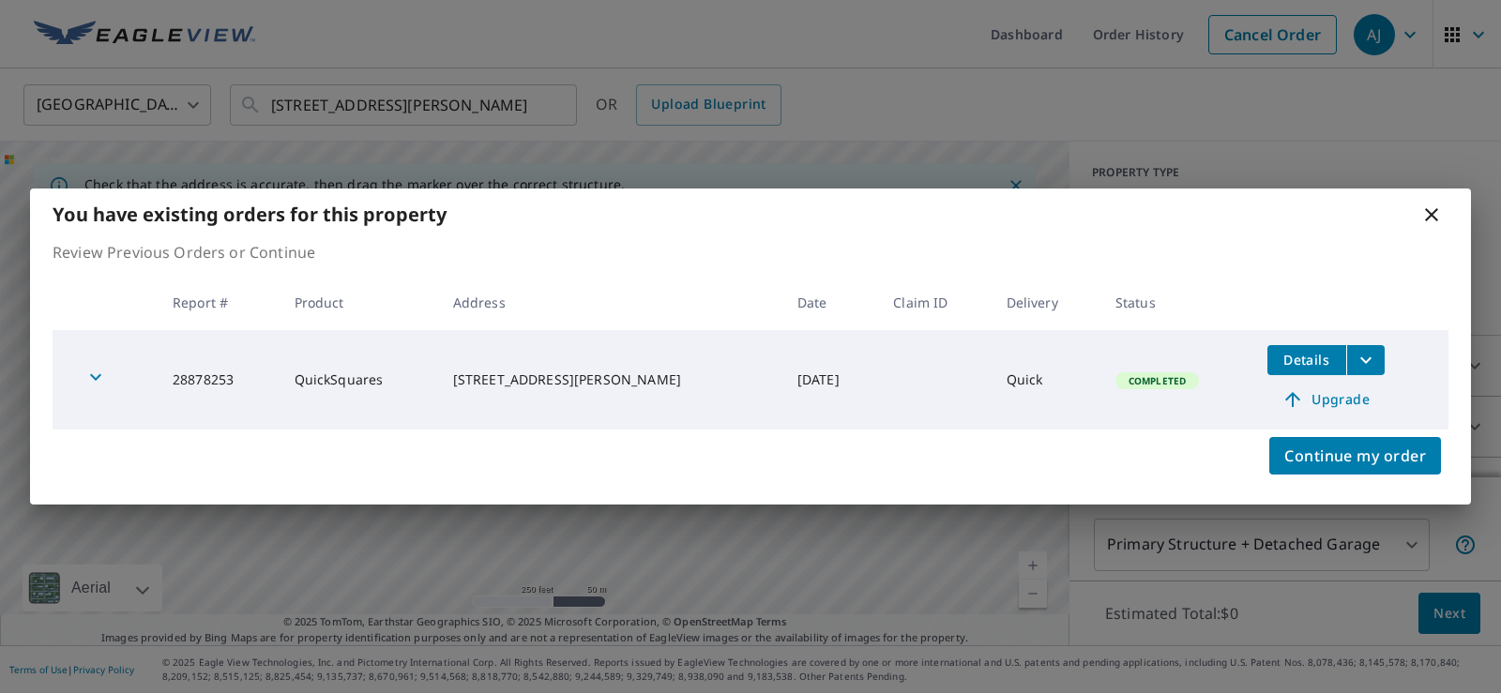
click at [1433, 214] on icon at bounding box center [1431, 214] width 13 height 13
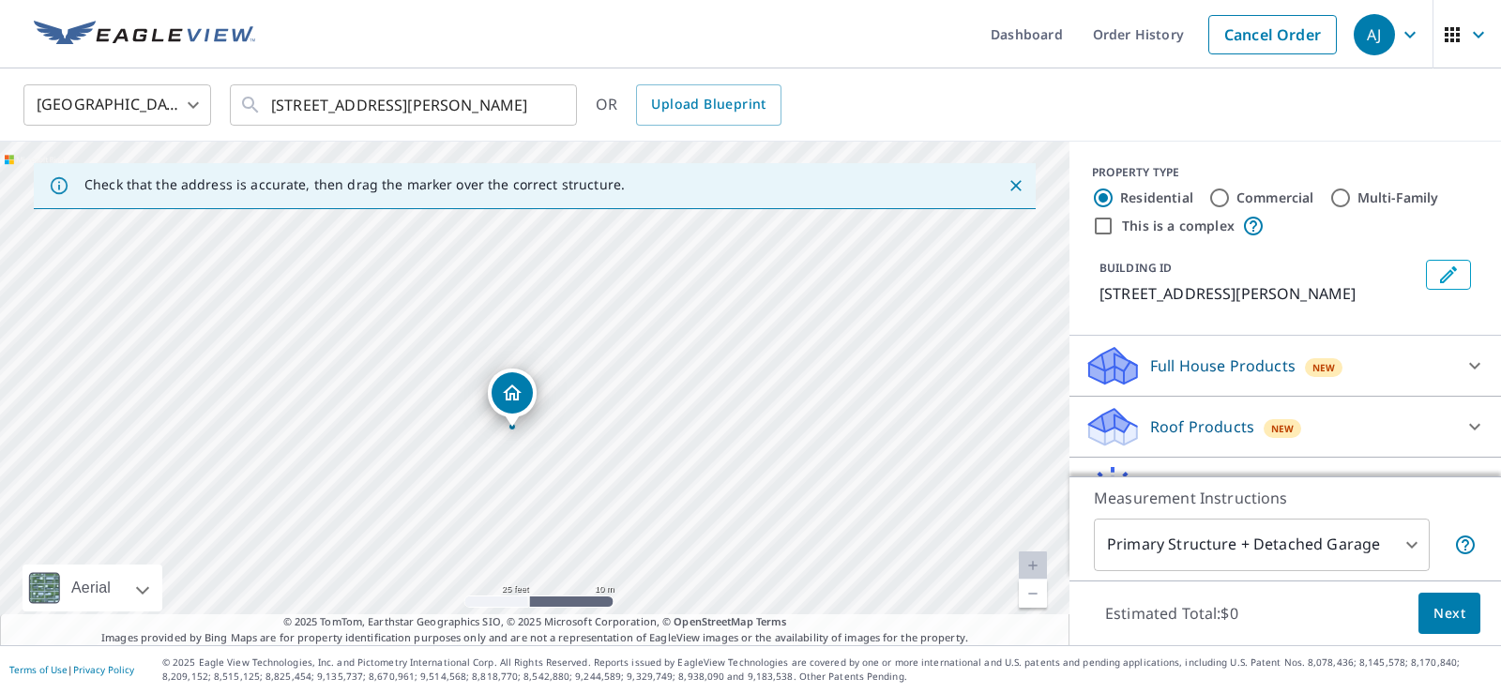
drag, startPoint x: 744, startPoint y: 343, endPoint x: 692, endPoint y: 431, distance: 101.4
click at [692, 431] on div "[STREET_ADDRESS][PERSON_NAME]" at bounding box center [535, 394] width 1070 height 504
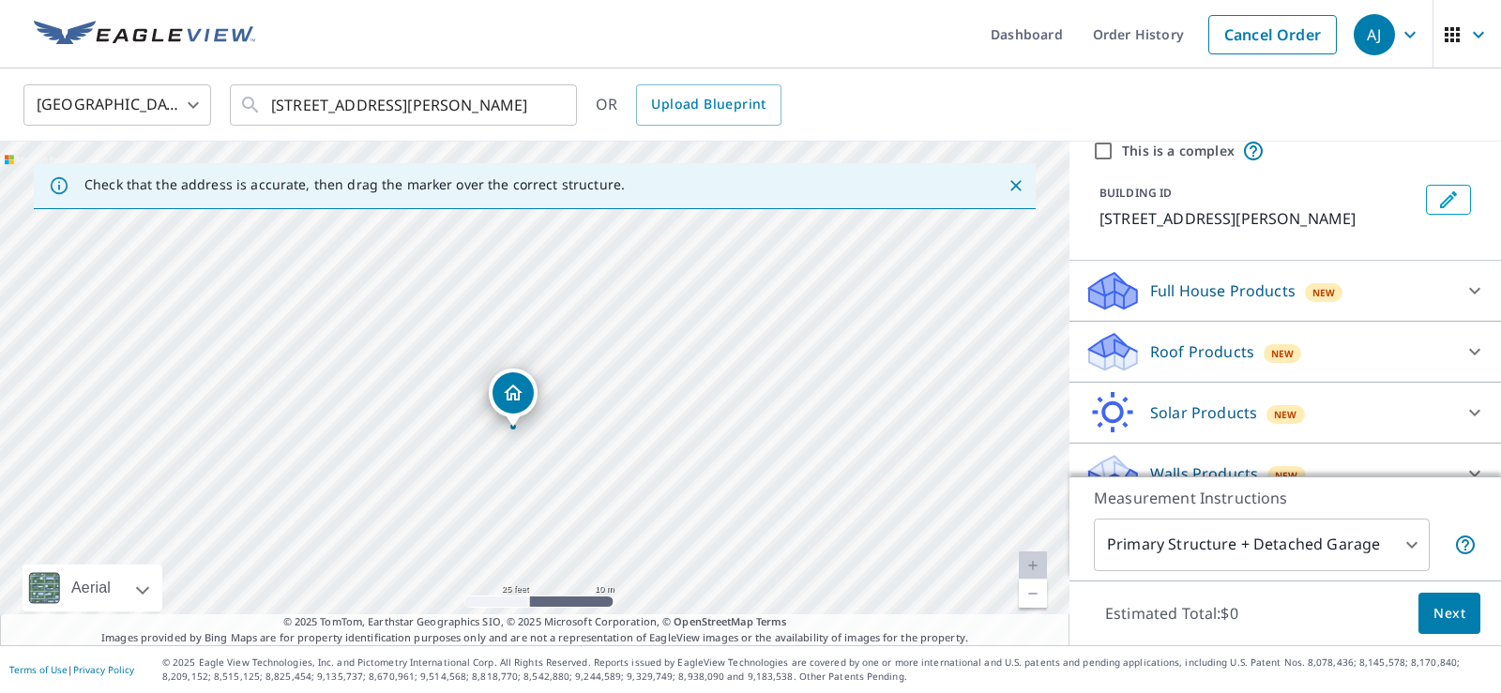
scroll to position [103, 0]
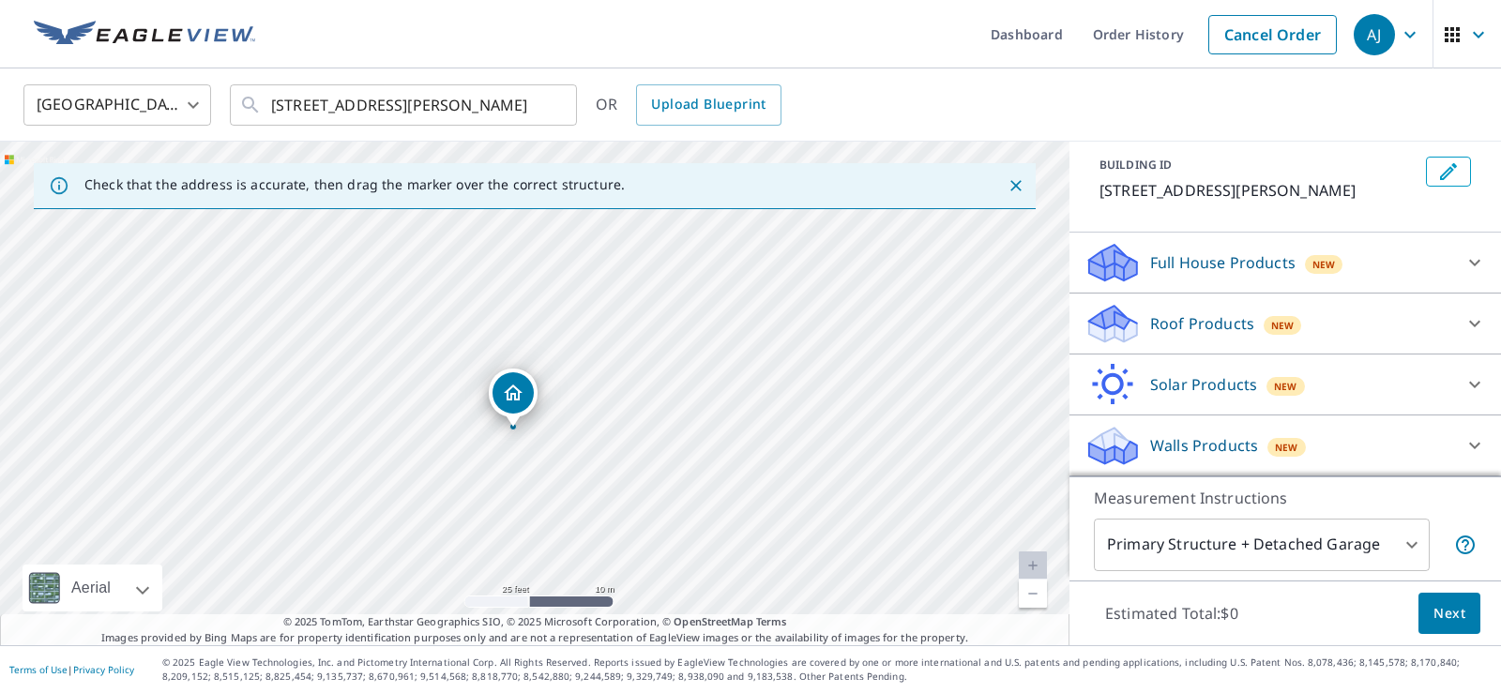
click at [1377, 326] on div "Roof Products New" at bounding box center [1269, 324] width 368 height 44
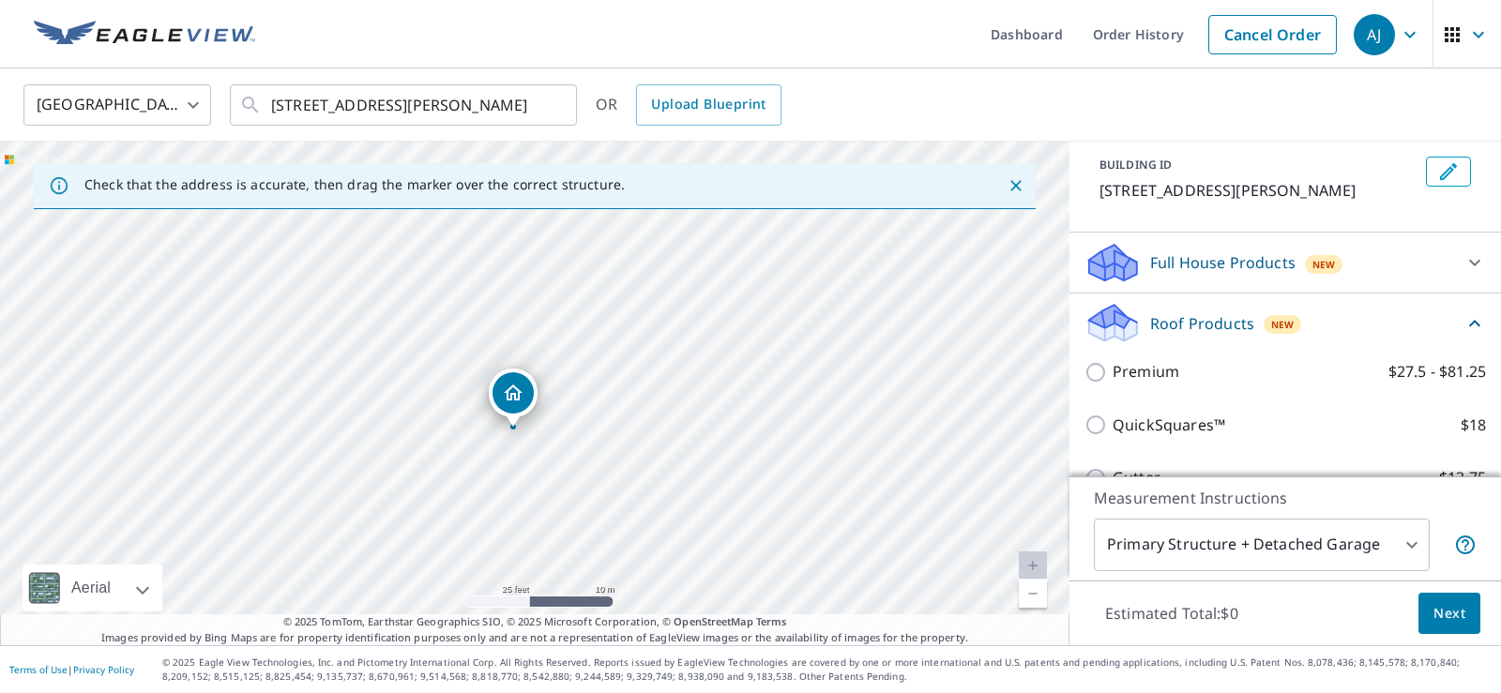
scroll to position [102, 0]
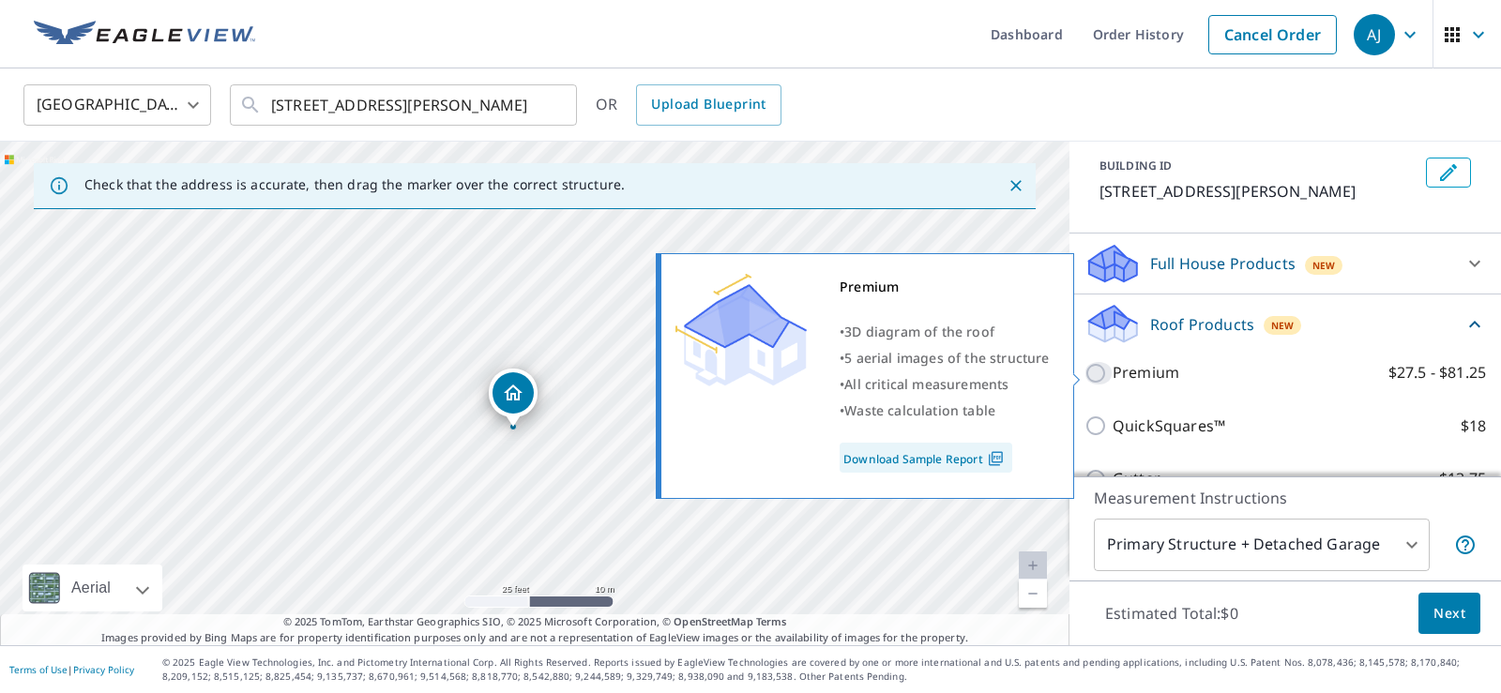
click at [1101, 374] on input "Premium $27.5 - $81.25" at bounding box center [1099, 373] width 28 height 23
checkbox input "true"
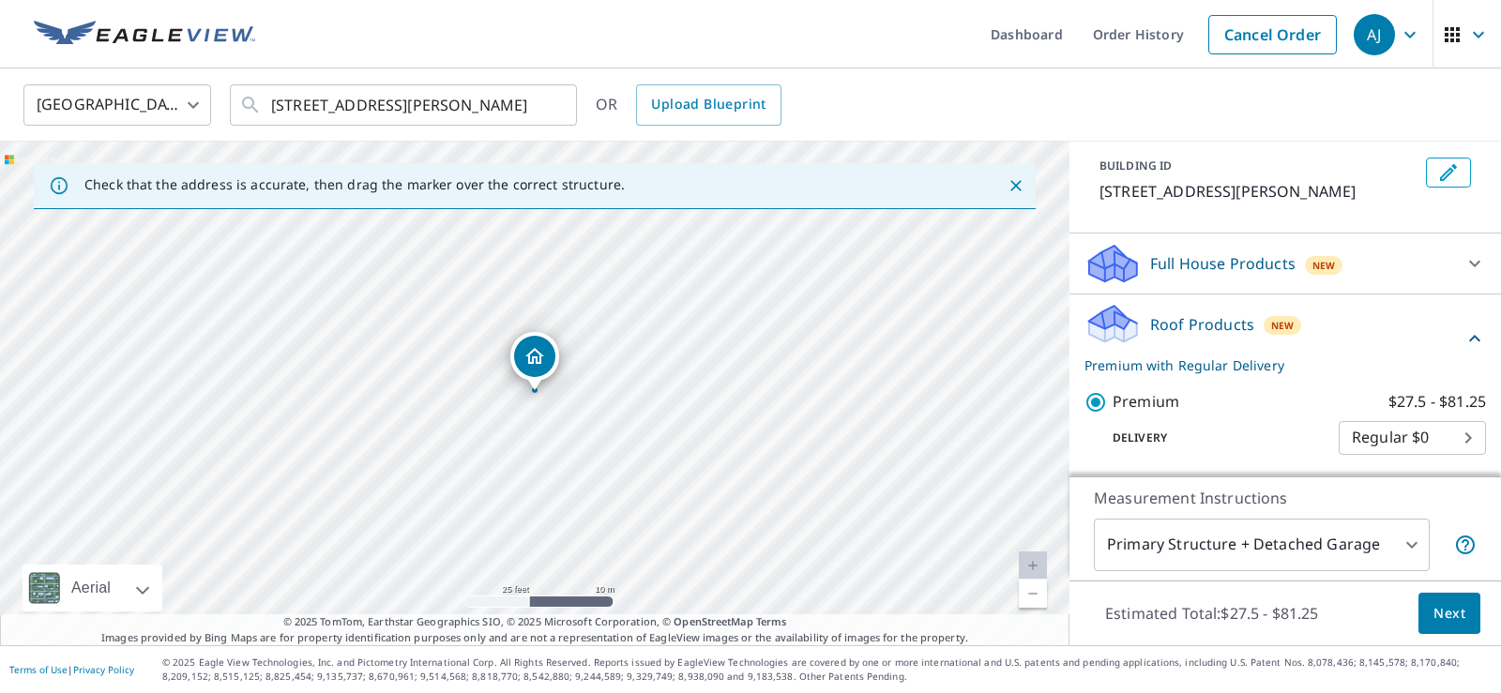
click at [1454, 615] on span "Next" at bounding box center [1450, 613] width 32 height 23
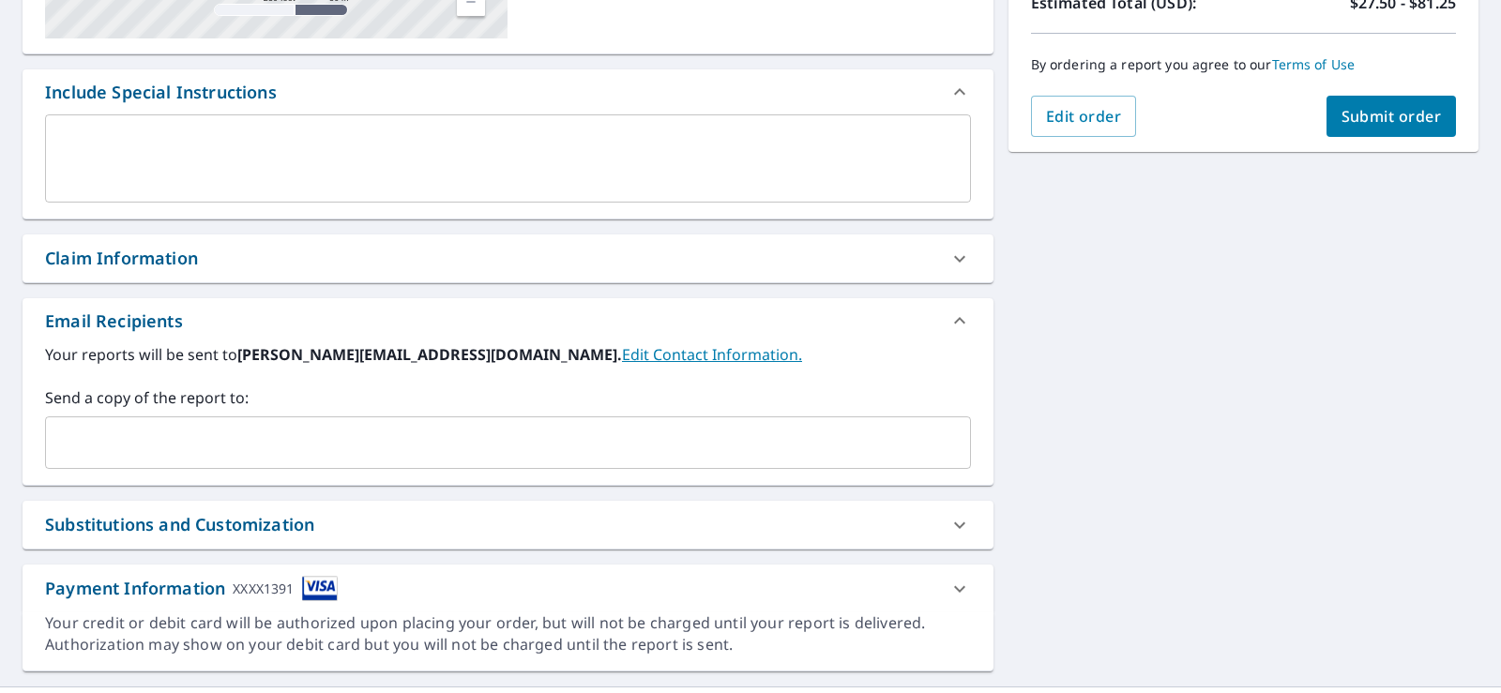
scroll to position [488, 0]
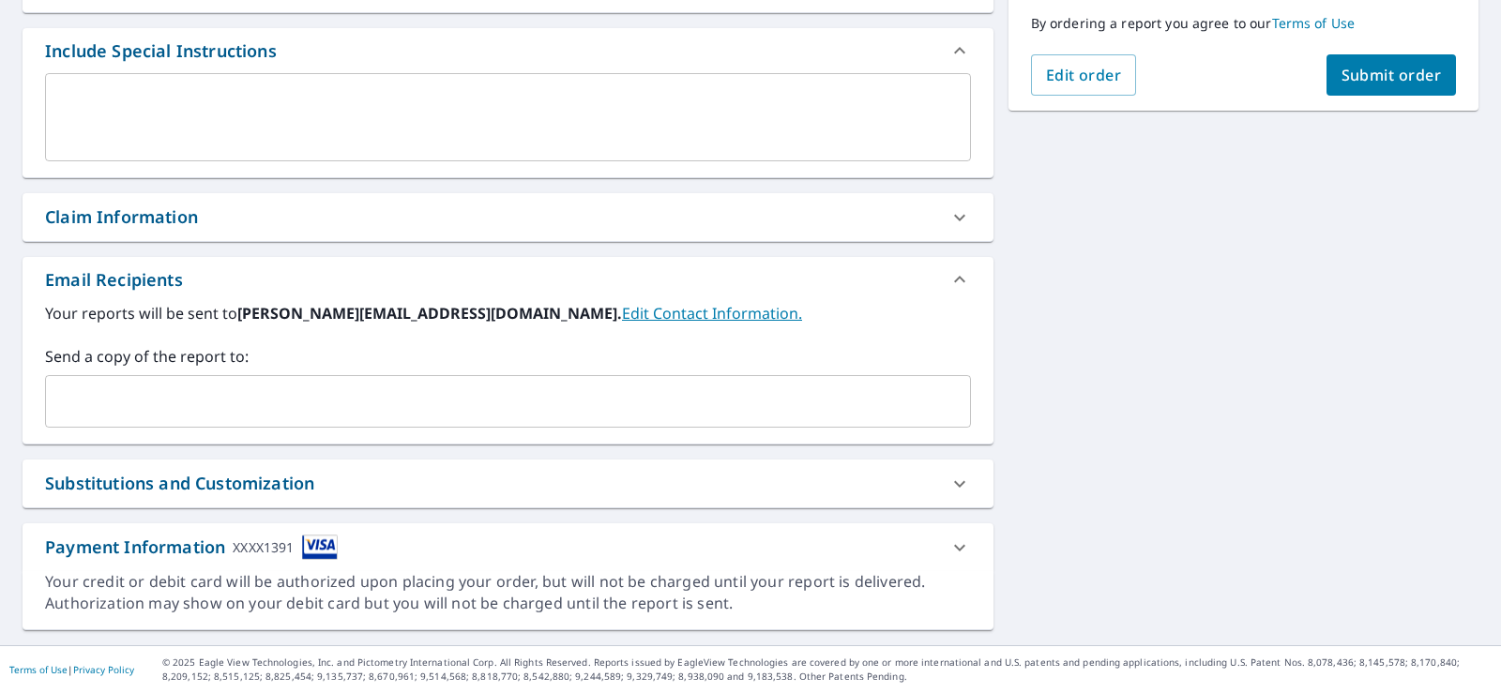
click at [336, 398] on input "text" at bounding box center [493, 402] width 881 height 36
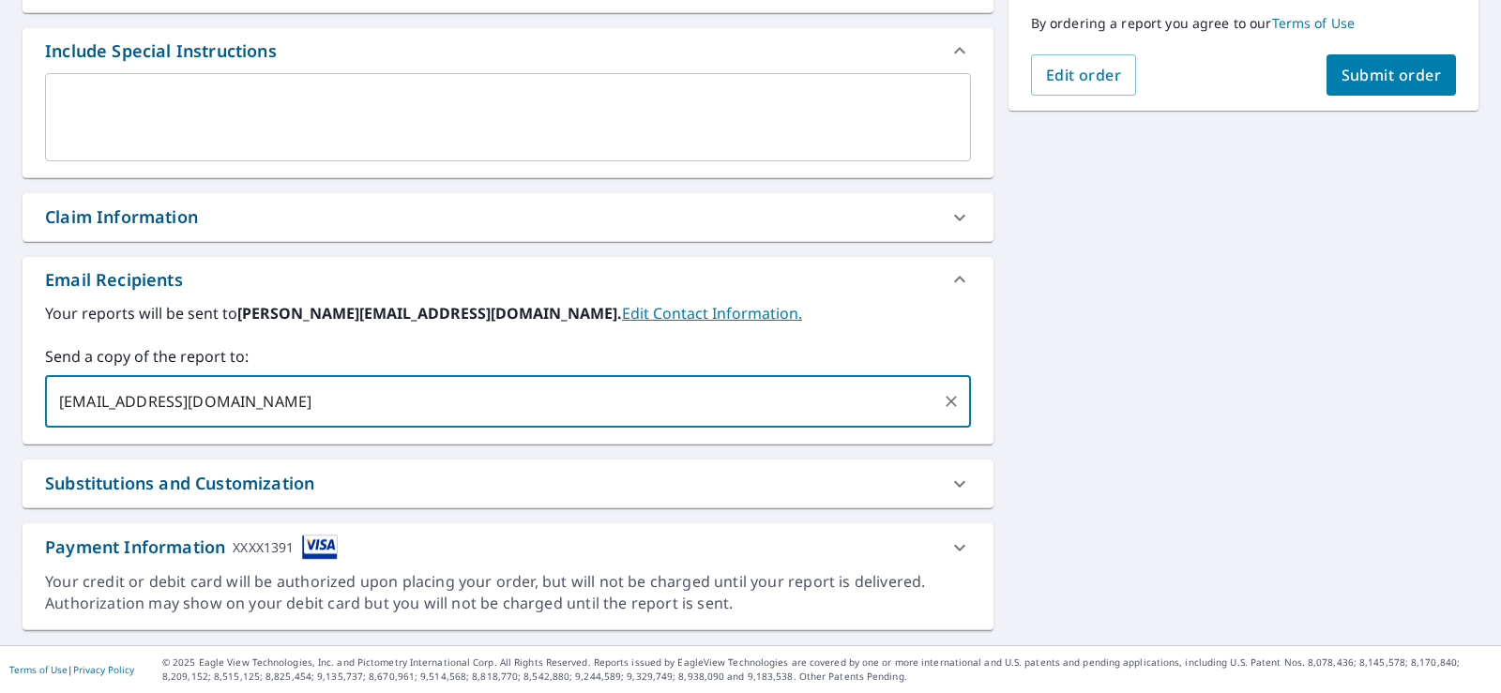
type input "[EMAIL_ADDRESS][DOMAIN_NAME]"
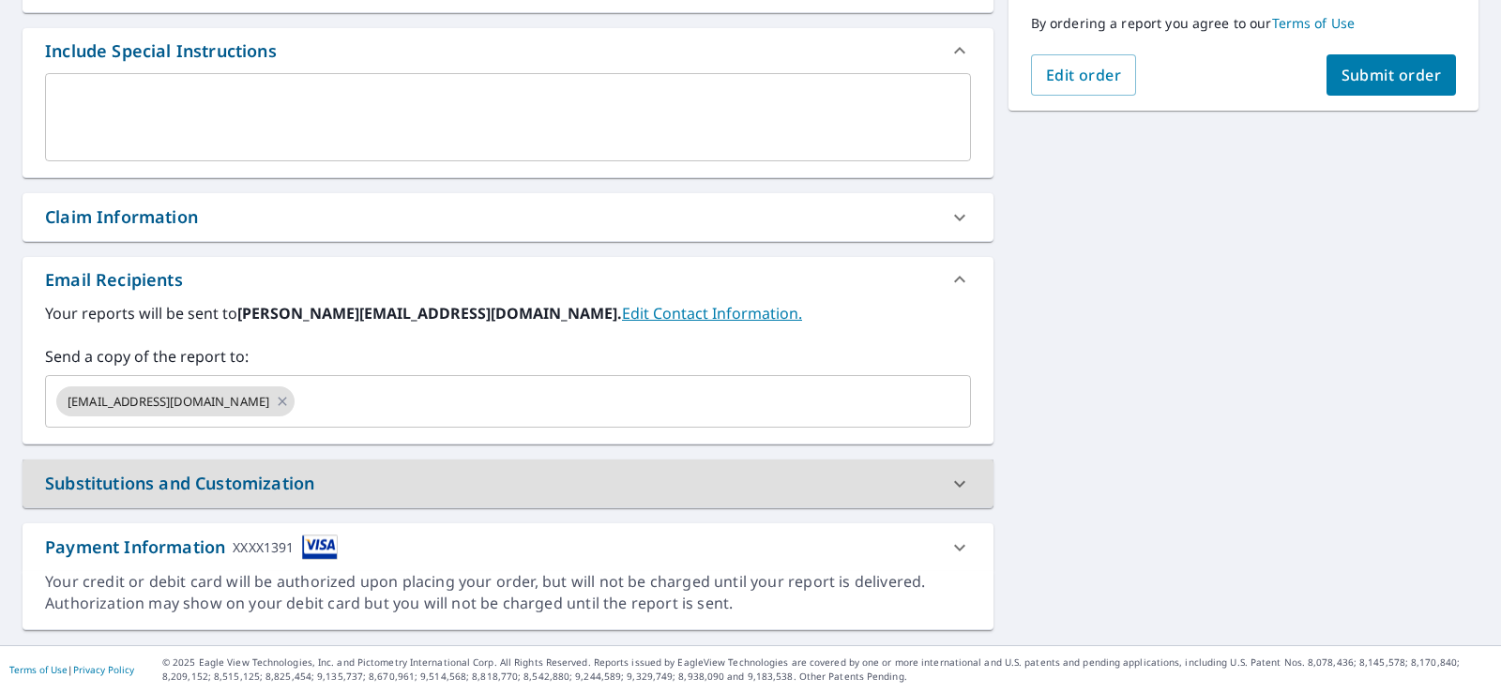
click at [1340, 72] on button "Submit order" at bounding box center [1392, 74] width 130 height 41
checkbox input "true"
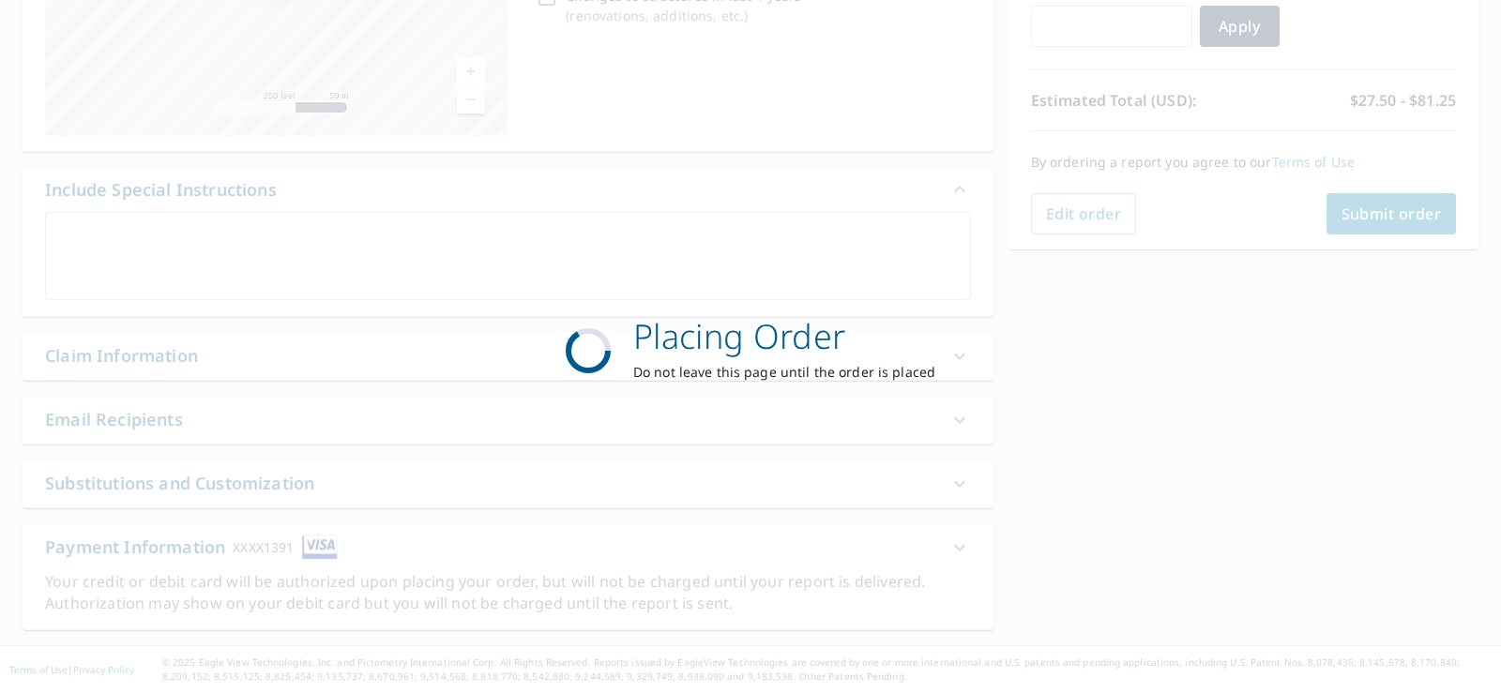
scroll to position [349, 0]
